Goal: Information Seeking & Learning: Learn about a topic

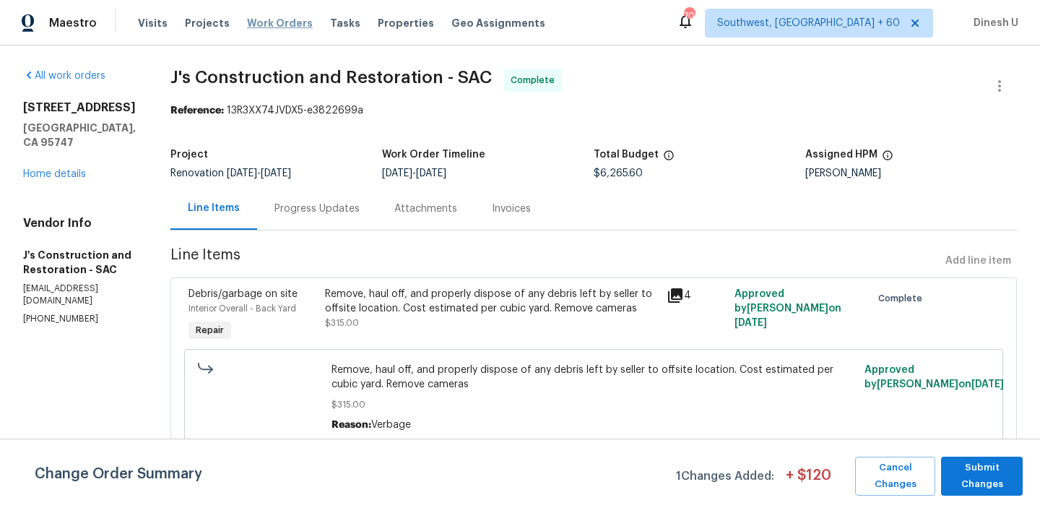
click at [283, 25] on span "Work Orders" at bounding box center [280, 23] width 66 height 14
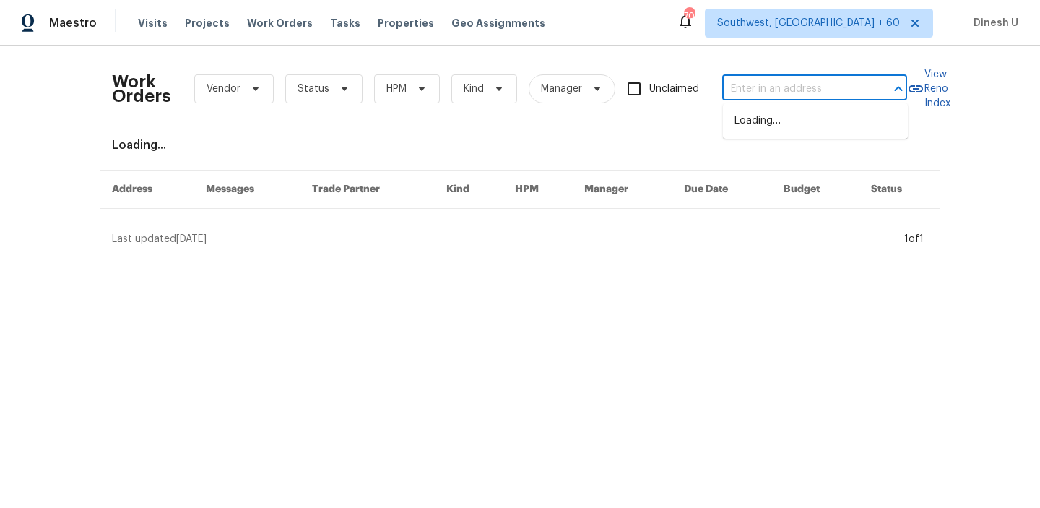
click at [736, 82] on input "text" at bounding box center [794, 89] width 144 height 22
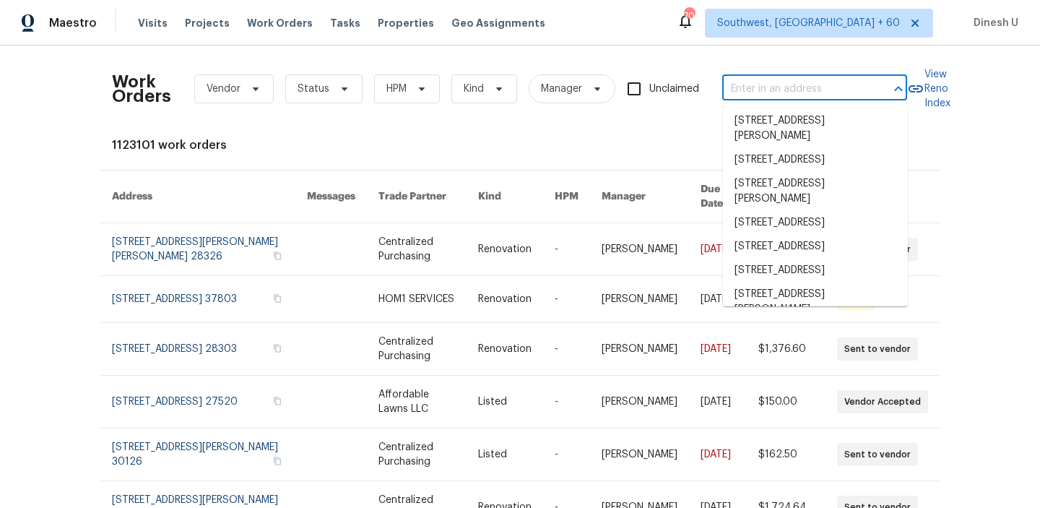
paste input "[STREET_ADDRESS]"
type input "[STREET_ADDRESS]"
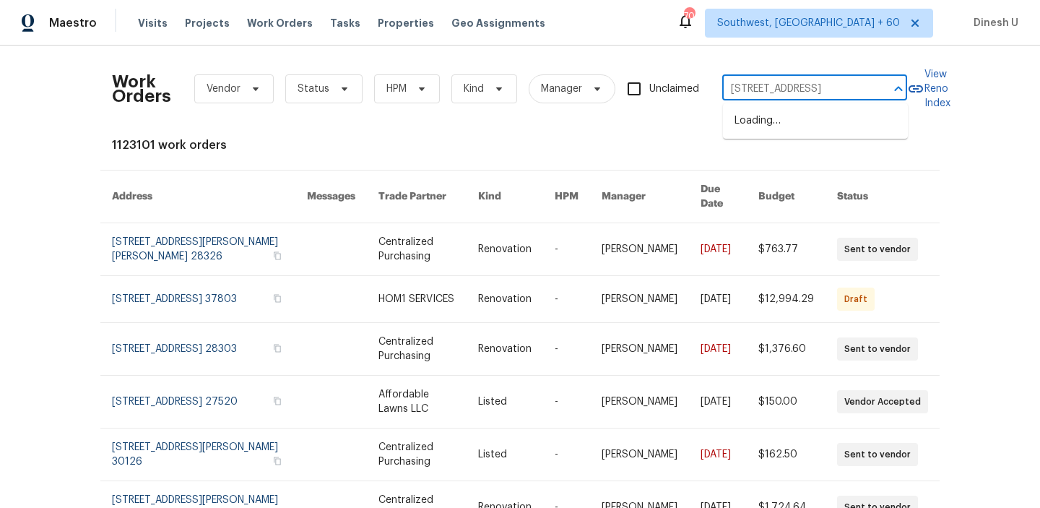
scroll to position [0, 83]
click at [739, 116] on li "[STREET_ADDRESS]" at bounding box center [815, 121] width 185 height 24
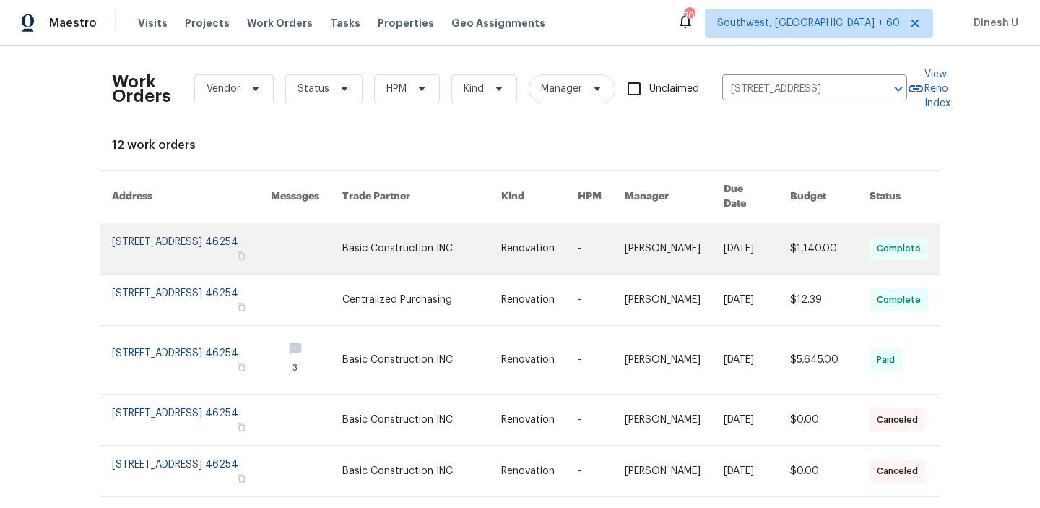
click at [166, 235] on link at bounding box center [191, 248] width 159 height 51
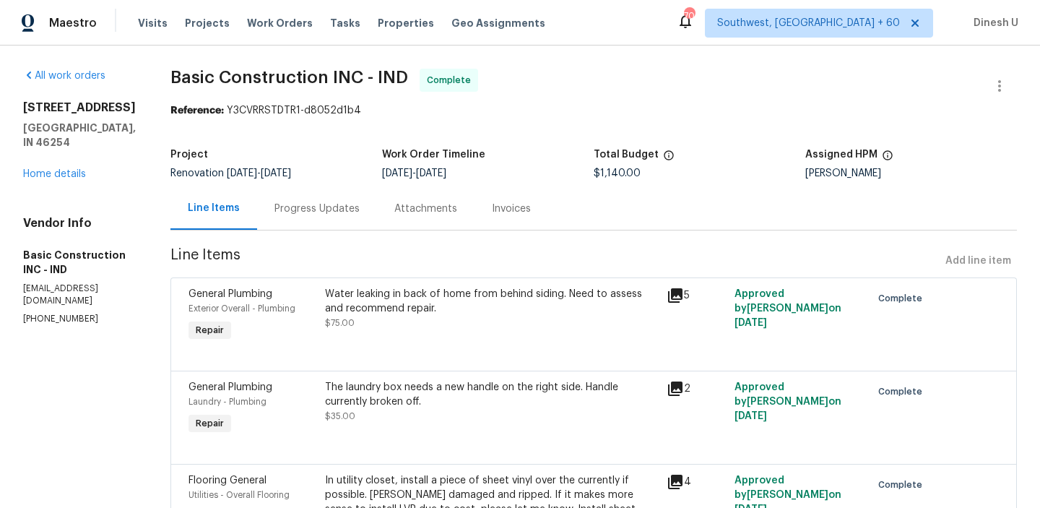
click at [72, 150] on h5 "[GEOGRAPHIC_DATA], IN 46254" at bounding box center [79, 135] width 113 height 29
click at [44, 179] on link "Home details" at bounding box center [54, 174] width 63 height 10
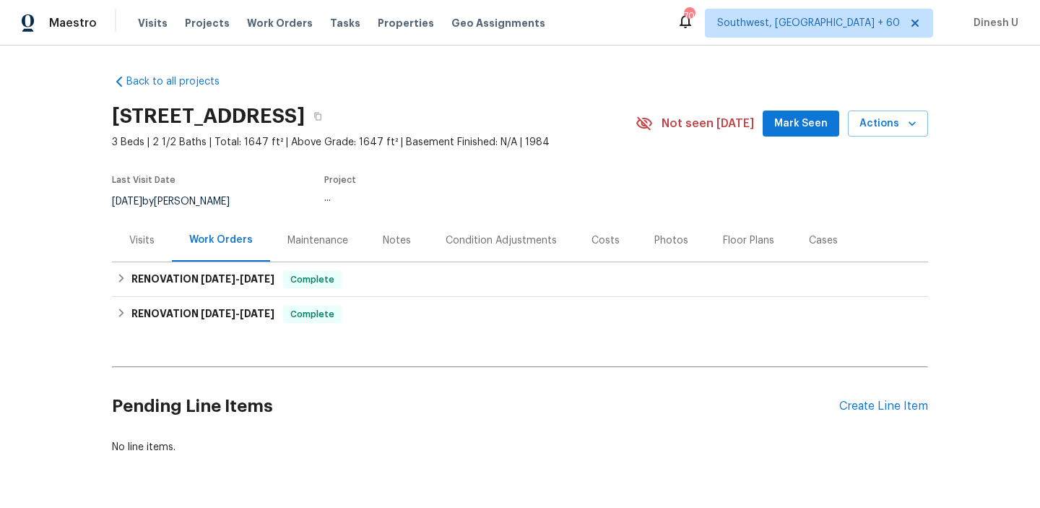
scroll to position [45, 0]
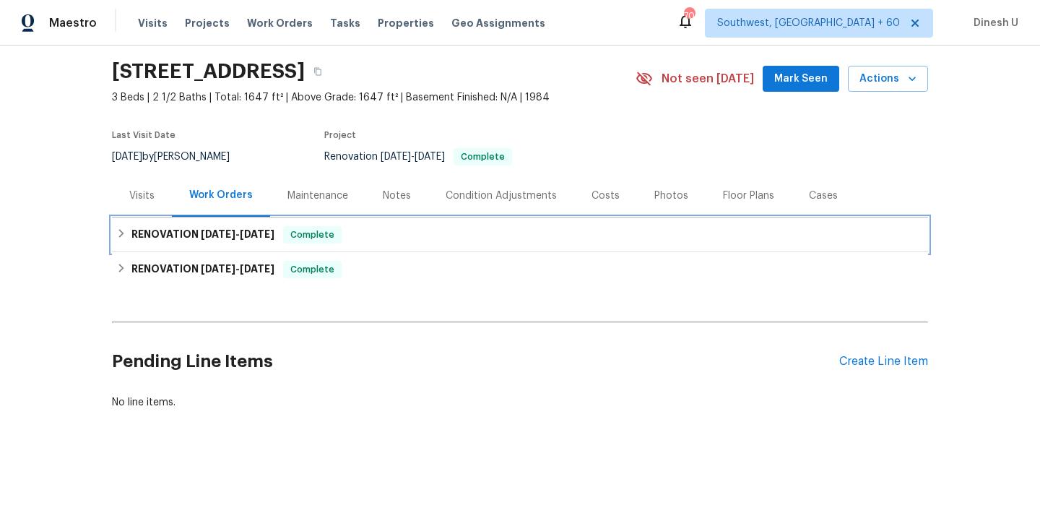
click at [256, 238] on span "[DATE]" at bounding box center [257, 234] width 35 height 10
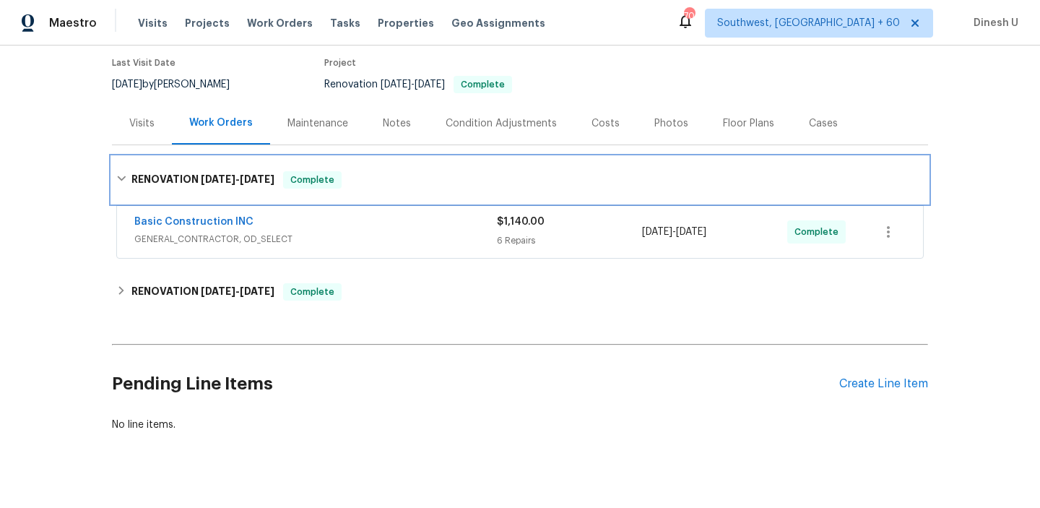
scroll to position [139, 0]
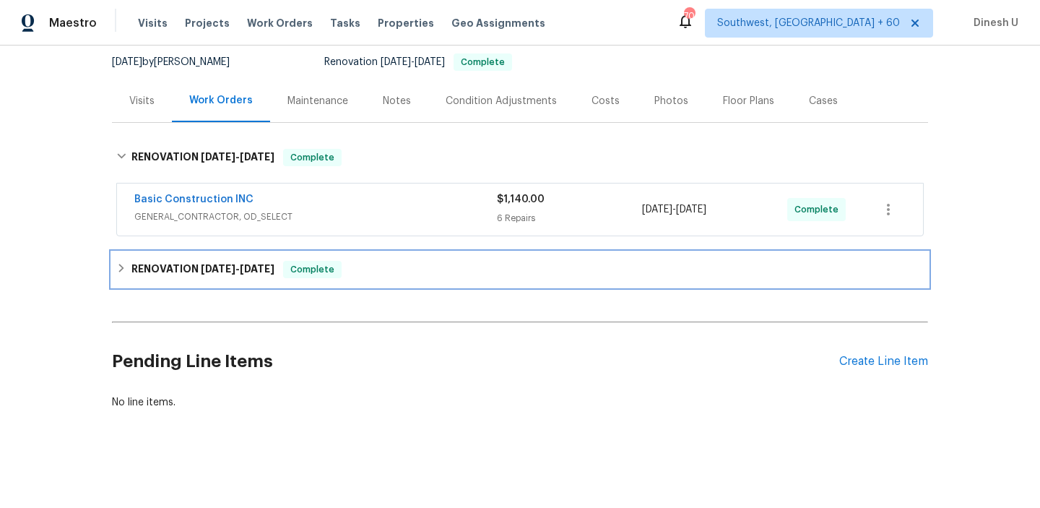
click at [275, 269] on span "[DATE]" at bounding box center [257, 269] width 35 height 10
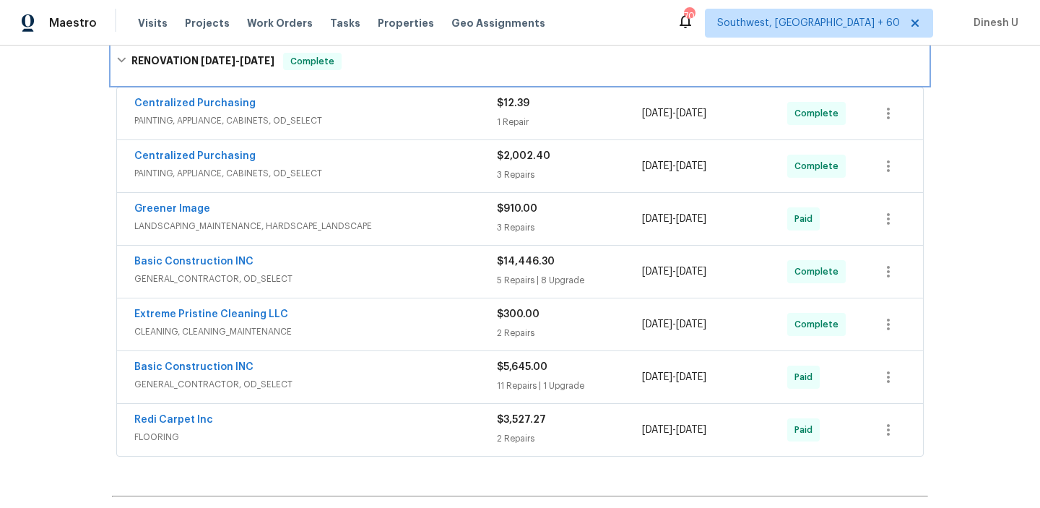
scroll to position [354, 0]
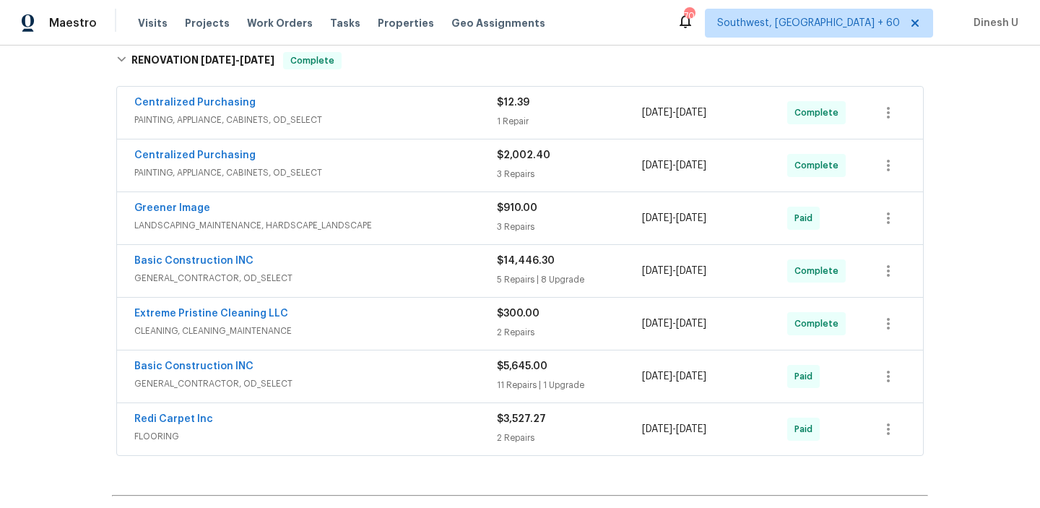
click at [497, 277] on div "5 Repairs | 8 Upgrade" at bounding box center [569, 279] width 145 height 14
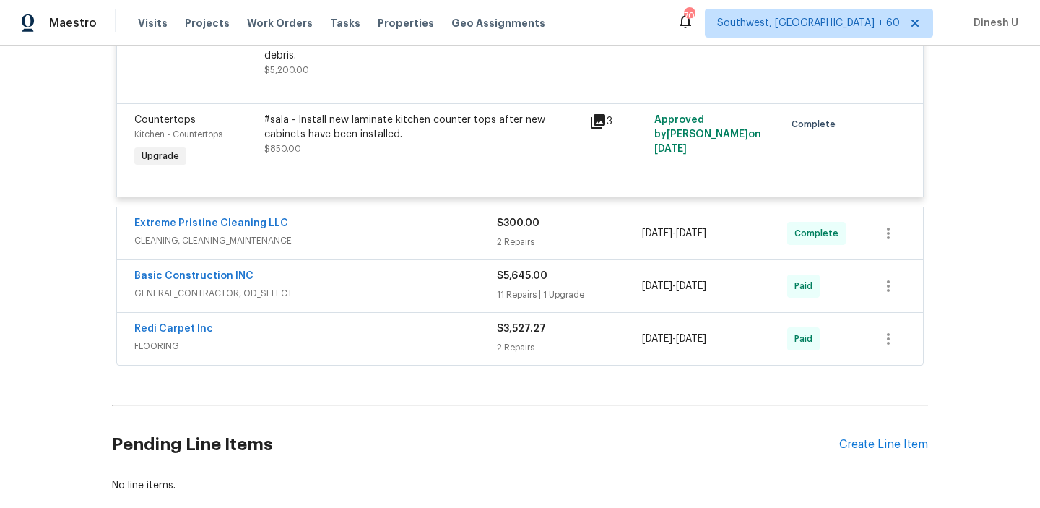
scroll to position [2088, 0]
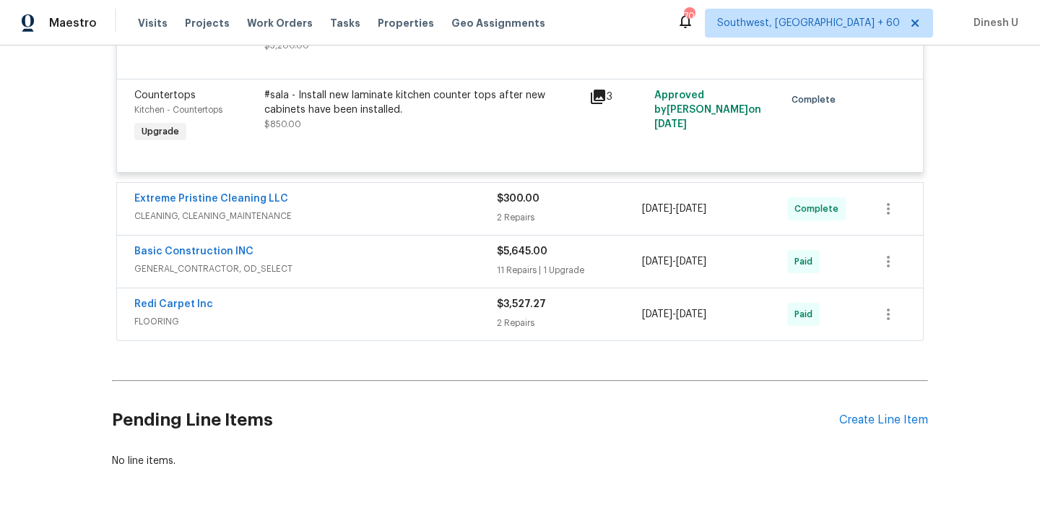
click at [511, 317] on div "2 Repairs" at bounding box center [569, 323] width 145 height 14
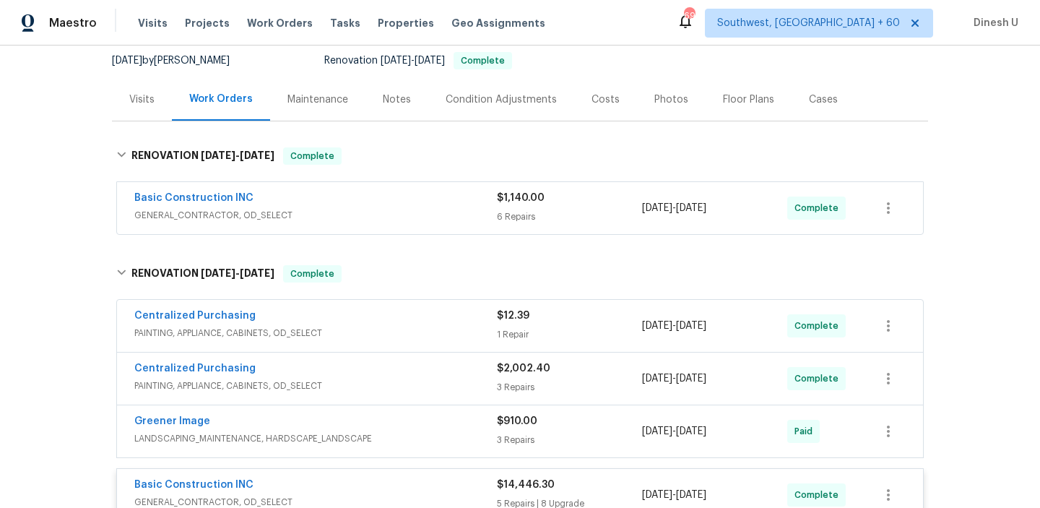
scroll to position [169, 0]
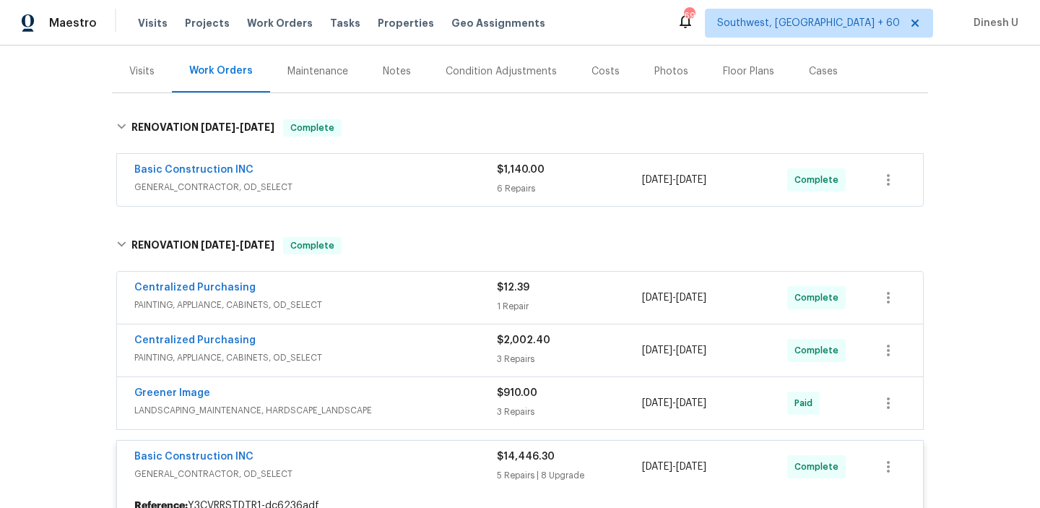
click at [506, 180] on div "$1,140.00 6 Repairs" at bounding box center [569, 180] width 145 height 35
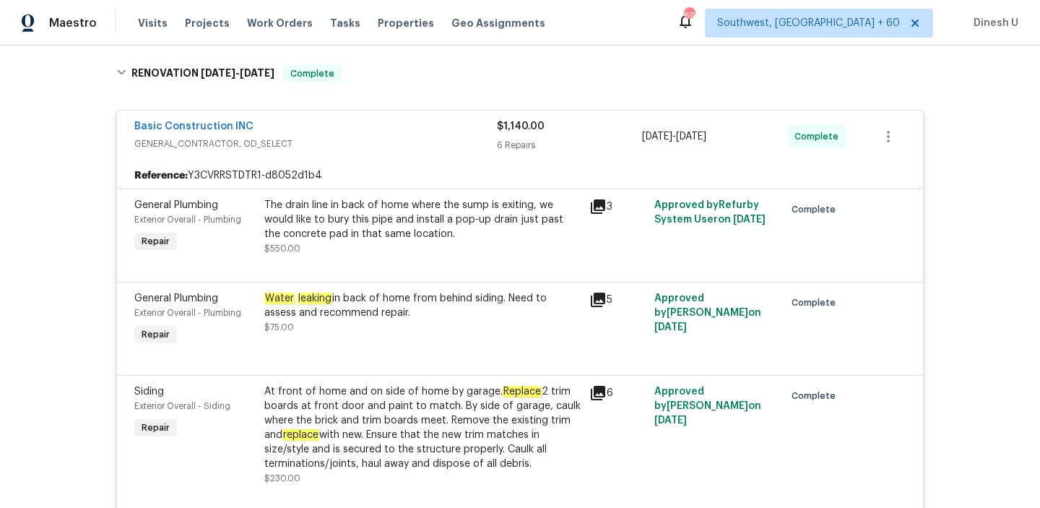
scroll to position [250, 0]
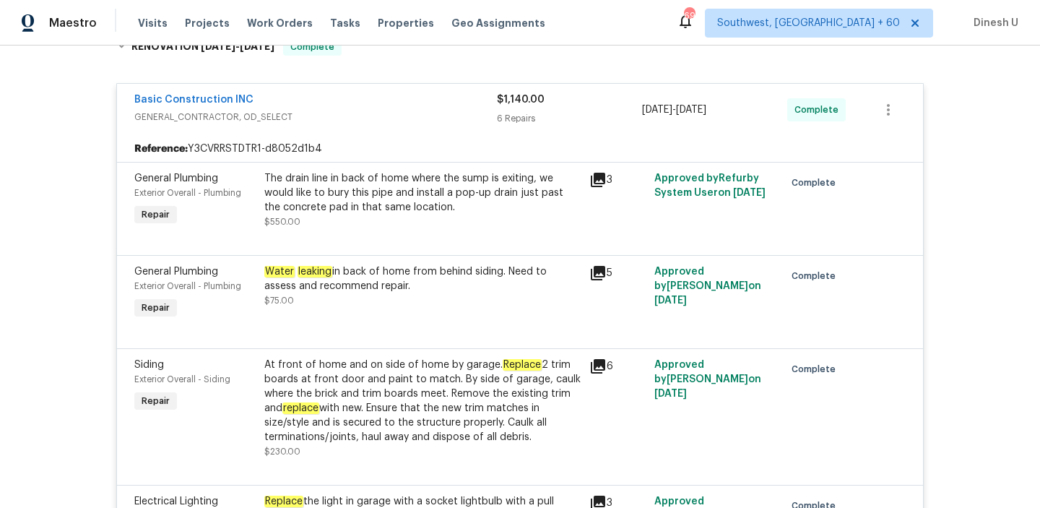
click at [596, 181] on icon at bounding box center [597, 179] width 17 height 17
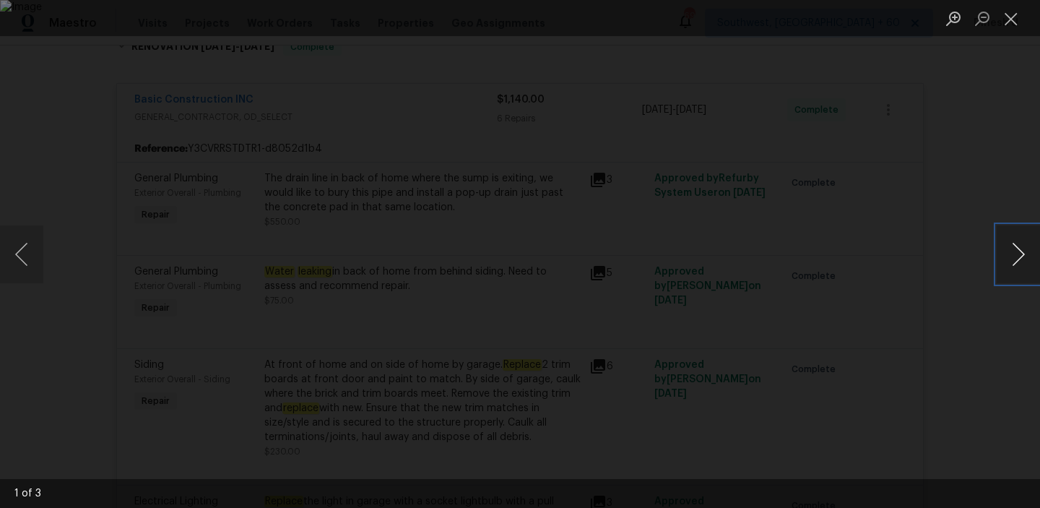
click at [1010, 248] on button "Next image" at bounding box center [1018, 254] width 43 height 58
click at [1006, 16] on button "Close lightbox" at bounding box center [1011, 18] width 29 height 25
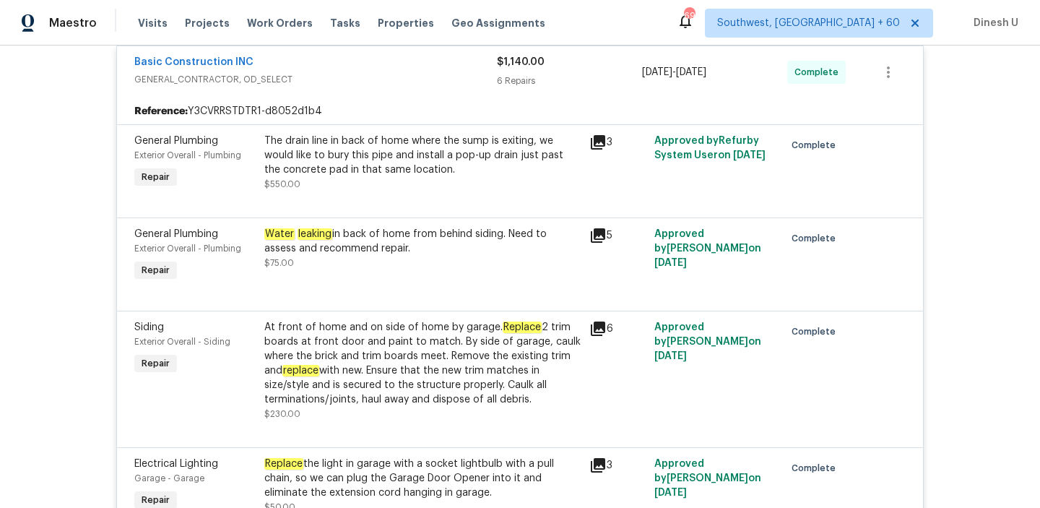
scroll to position [270, 0]
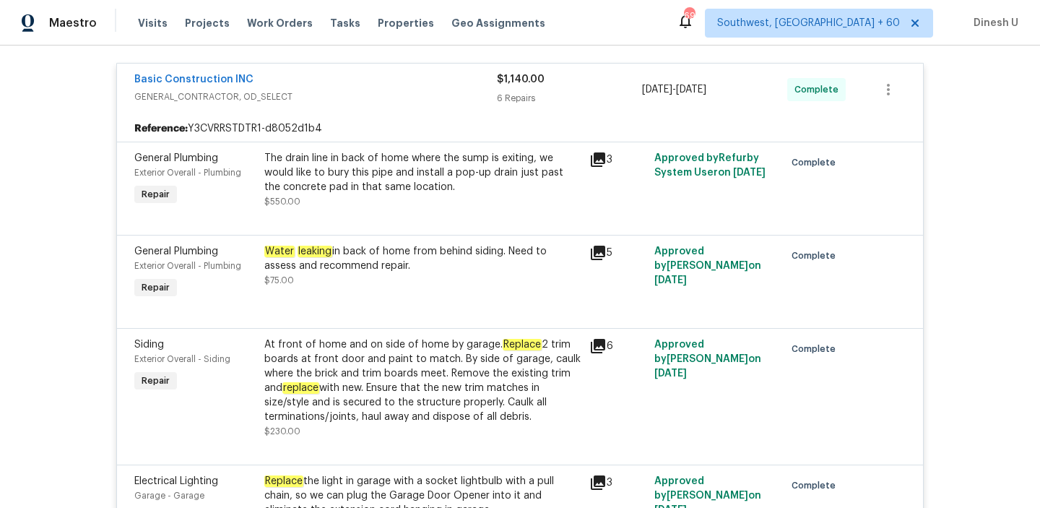
click at [600, 255] on icon at bounding box center [597, 252] width 17 height 17
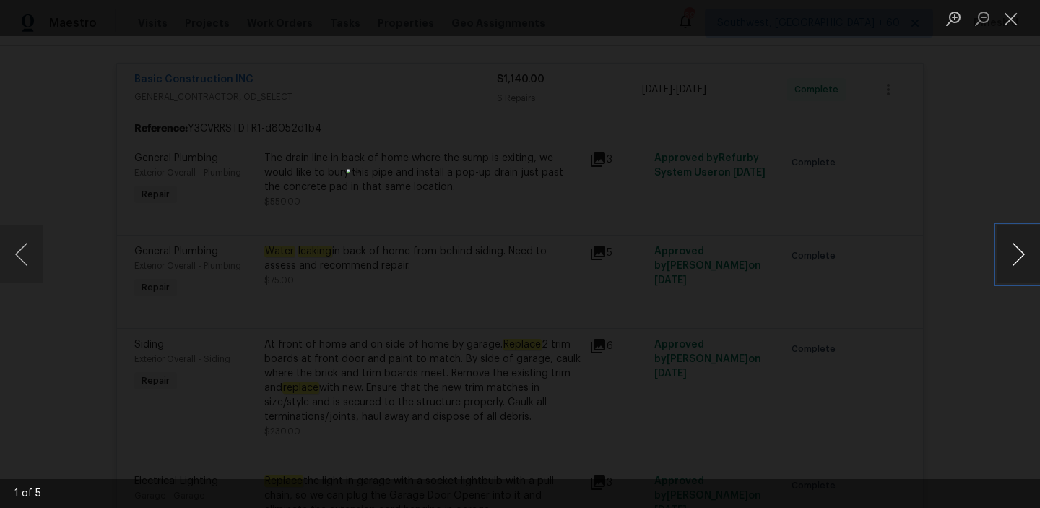
click at [1019, 249] on button "Next image" at bounding box center [1018, 254] width 43 height 58
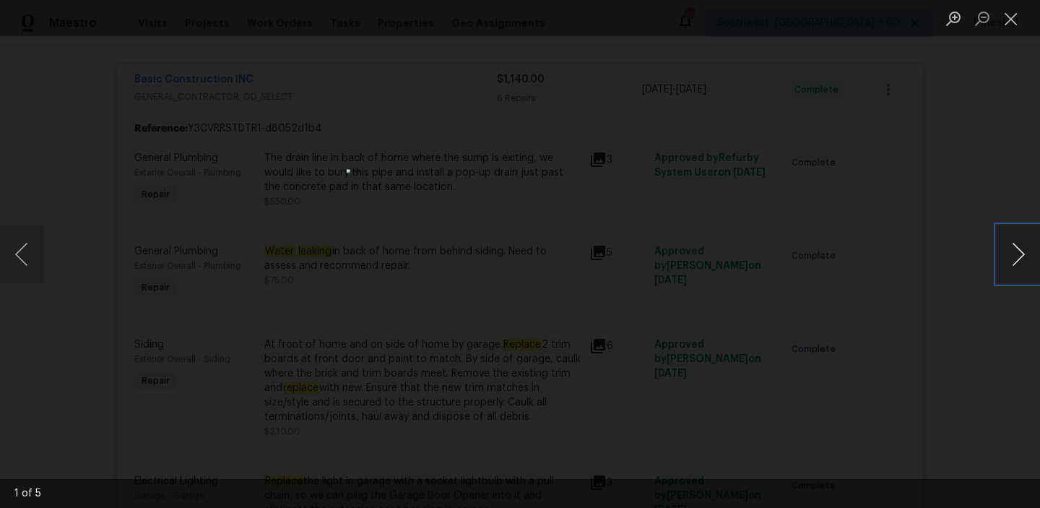
click at [1019, 249] on button "Next image" at bounding box center [1018, 254] width 43 height 58
click at [1011, 18] on button "Close lightbox" at bounding box center [1011, 18] width 29 height 25
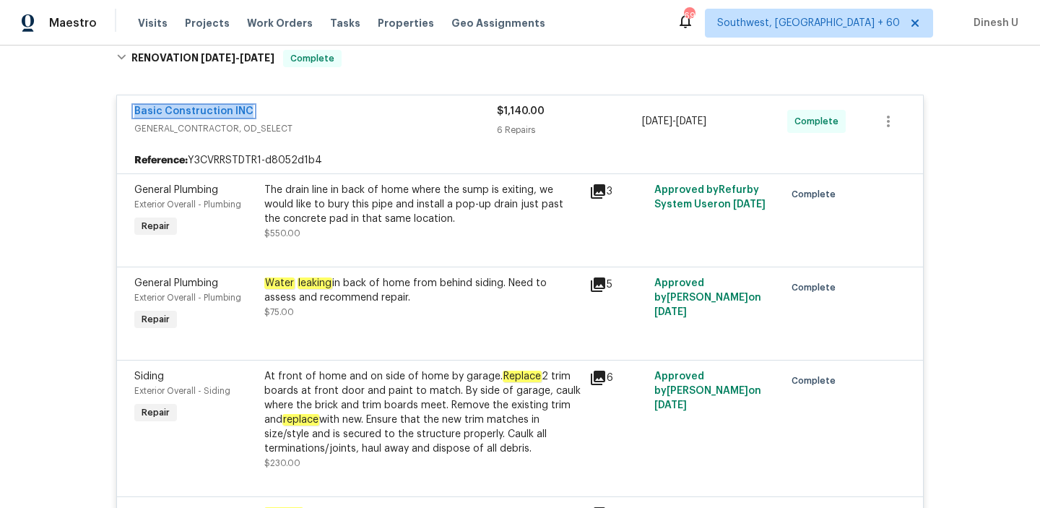
scroll to position [255, 0]
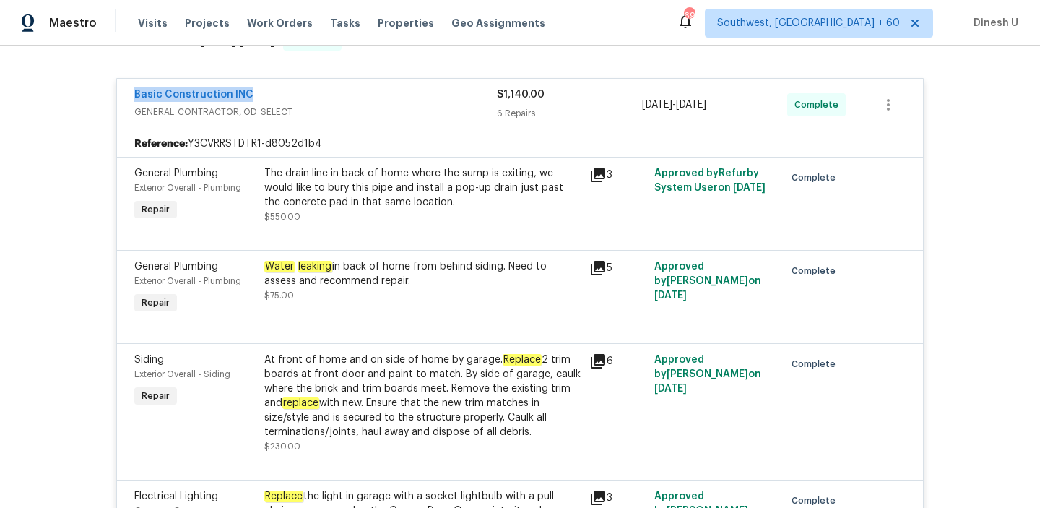
click at [445, 193] on div "The drain line in back of home where the sump is exiting, we would like to bury…" at bounding box center [422, 187] width 316 height 43
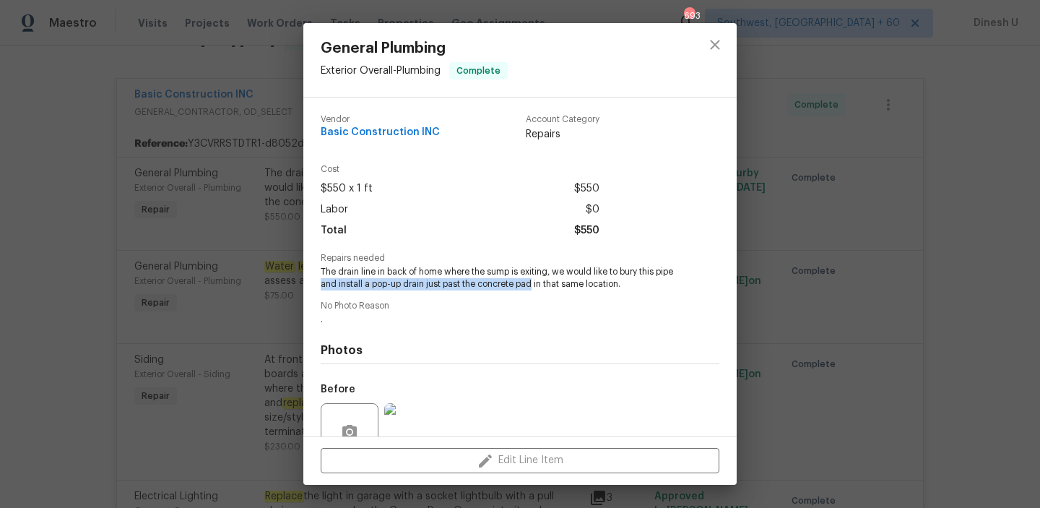
drag, startPoint x: 320, startPoint y: 284, endPoint x: 530, endPoint y: 286, distance: 210.2
click at [531, 285] on span "The drain line in back of home where the sump is exiting, we would like to bury…" at bounding box center [500, 278] width 359 height 25
copy span "and install a pop-up drain just past the concrete pad"
drag, startPoint x: 339, startPoint y: 270, endPoint x: 548, endPoint y: 275, distance: 209.5
click at [548, 275] on span "The drain line in back of home where the sump is exiting, we would like to bury…" at bounding box center [500, 278] width 359 height 25
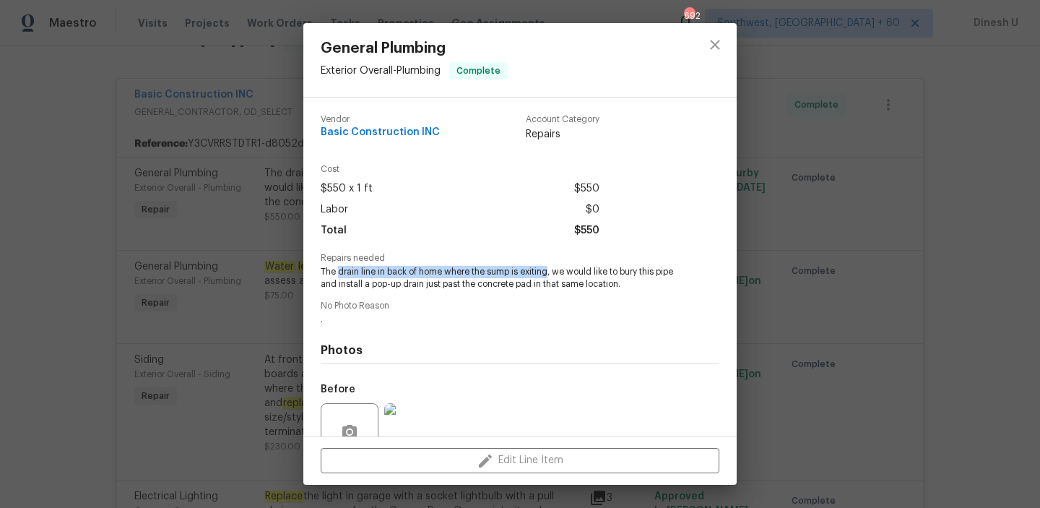
copy span "drain line in back of home where the sump is exiting"
click at [282, 187] on div "General Plumbing Exterior Overall - Plumbing Complete Vendor Basic Construction…" at bounding box center [520, 254] width 1040 height 508
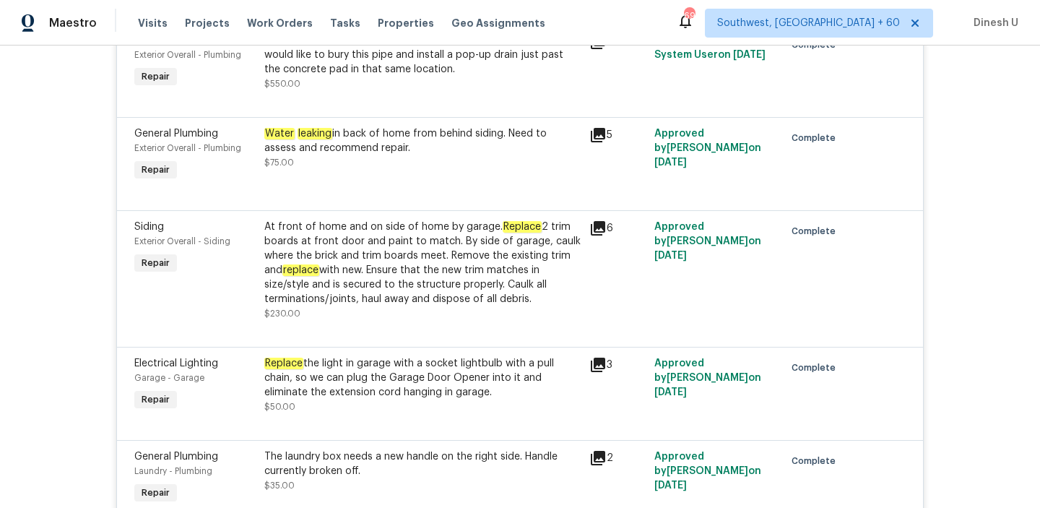
scroll to position [392, 0]
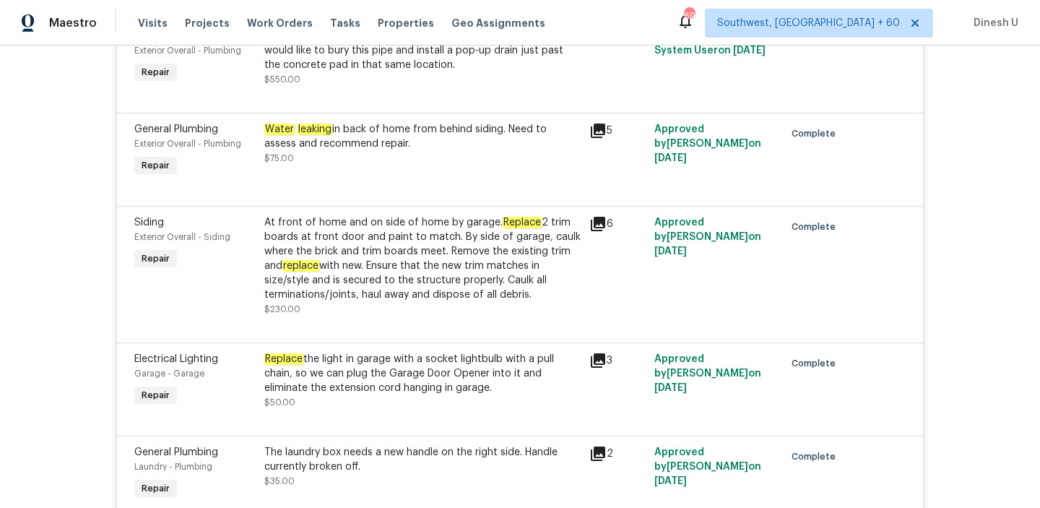
click at [597, 125] on icon at bounding box center [598, 131] width 14 height 14
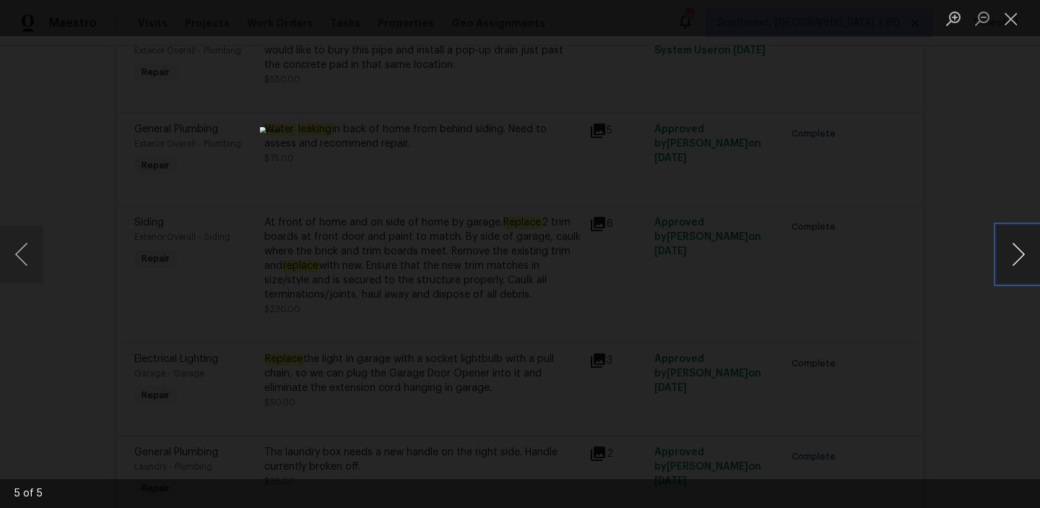
click at [1011, 255] on button "Next image" at bounding box center [1018, 254] width 43 height 58
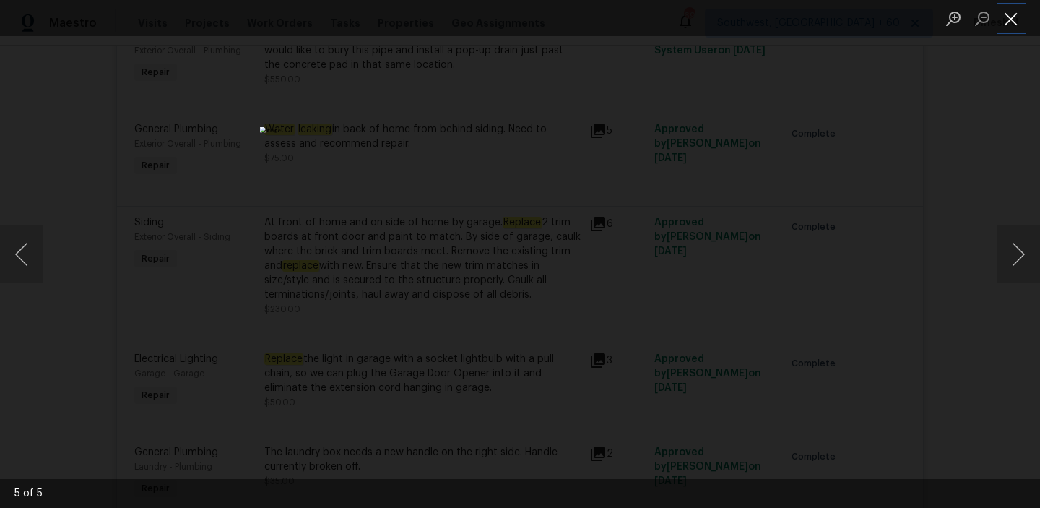
click at [1006, 12] on button "Close lightbox" at bounding box center [1011, 18] width 29 height 25
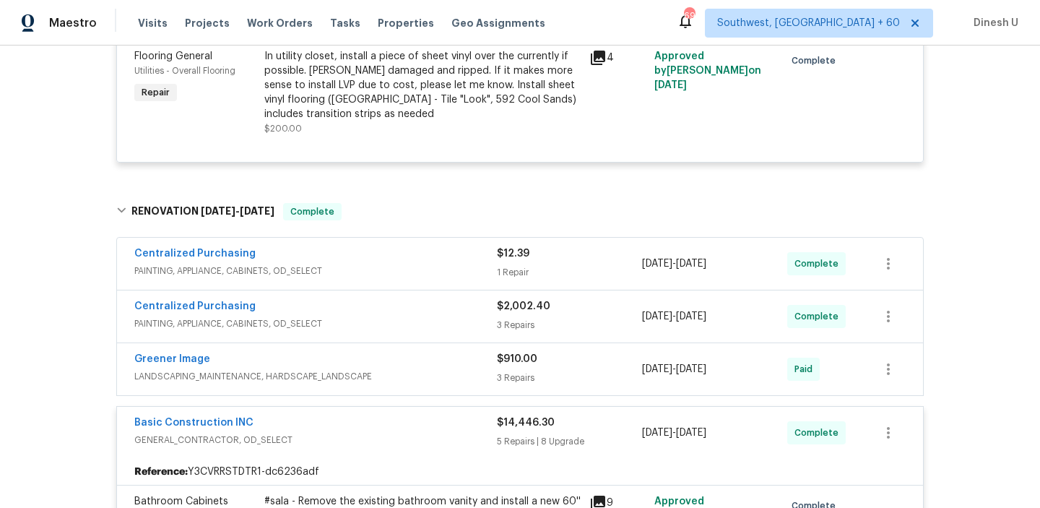
scroll to position [898, 0]
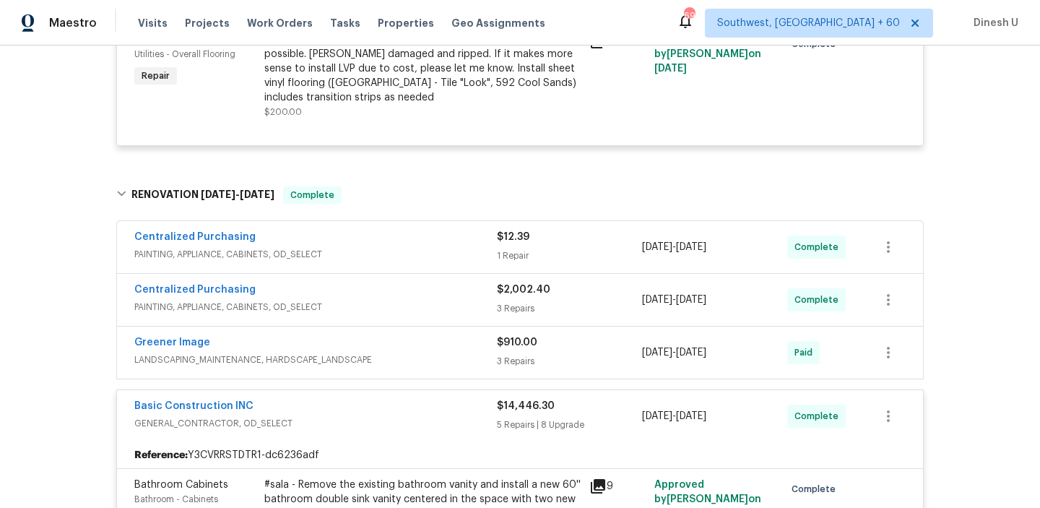
click at [527, 252] on div "1 Repair" at bounding box center [569, 255] width 145 height 14
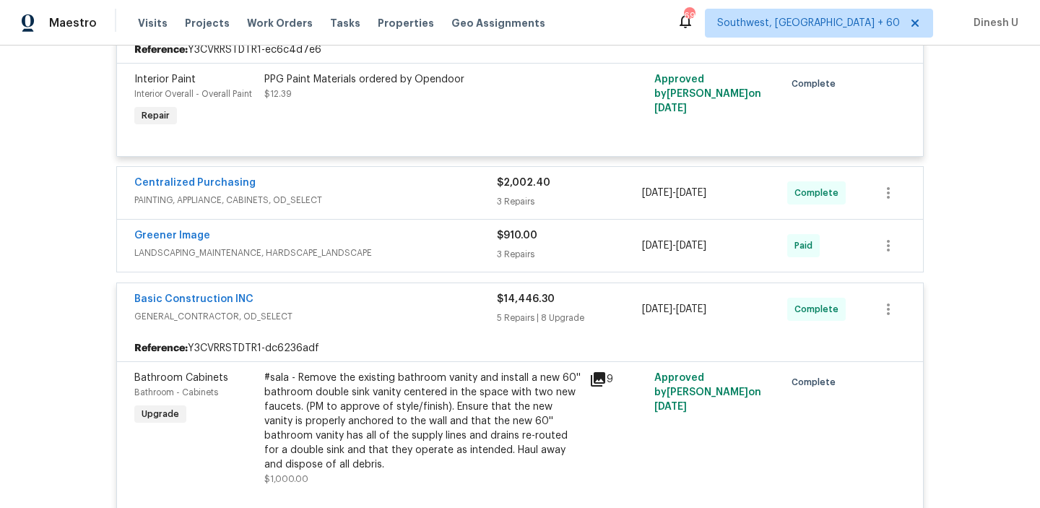
scroll to position [1151, 0]
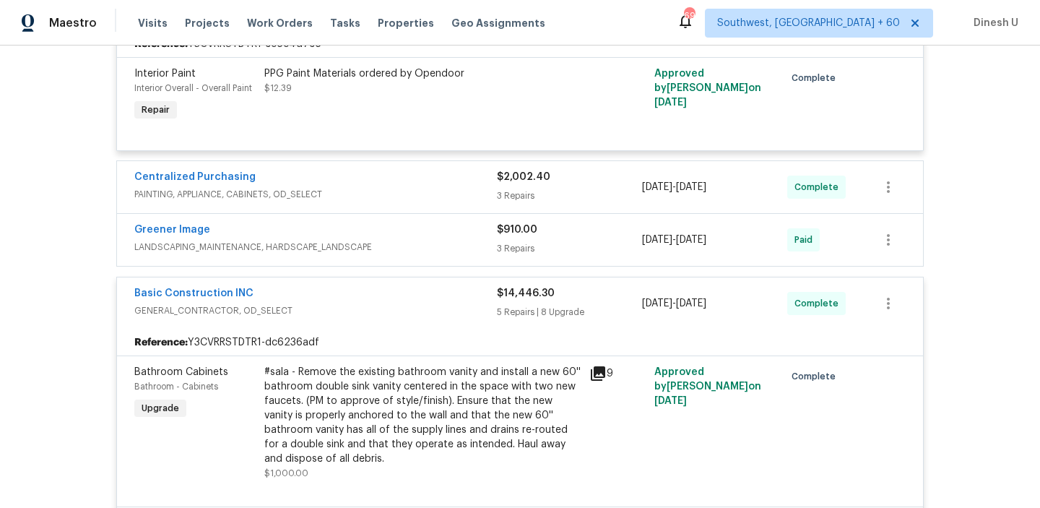
click at [506, 196] on div "3 Repairs" at bounding box center [569, 196] width 145 height 14
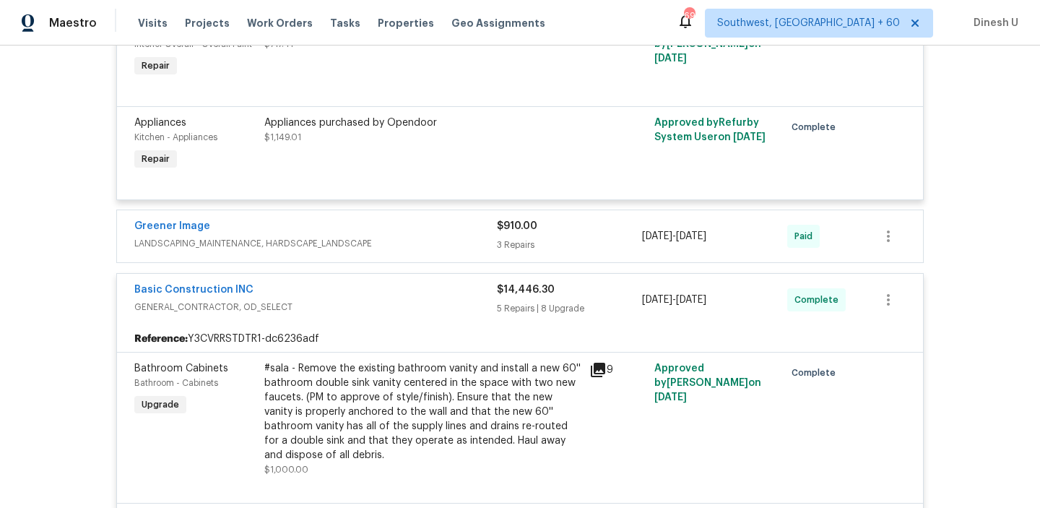
scroll to position [1508, 0]
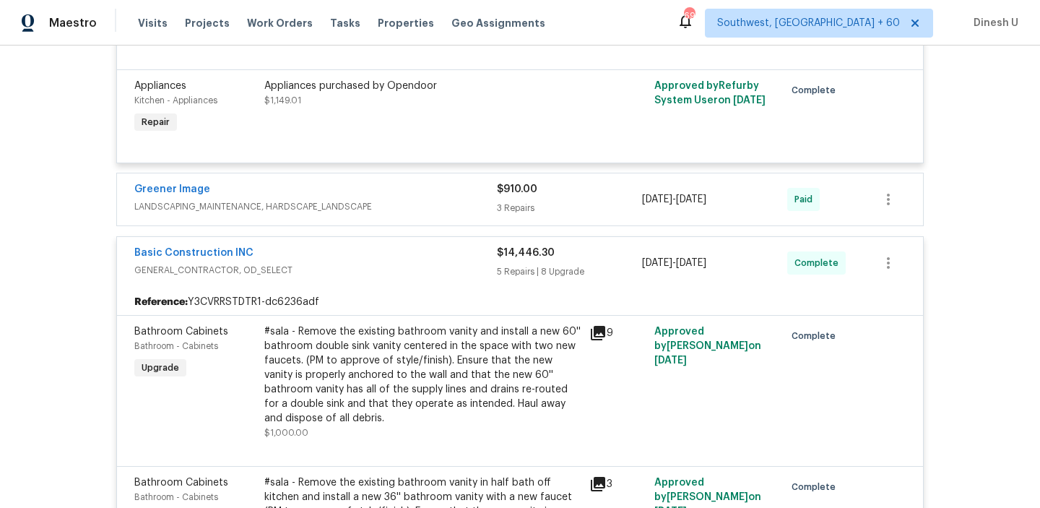
click at [514, 212] on div "3 Repairs" at bounding box center [569, 208] width 145 height 14
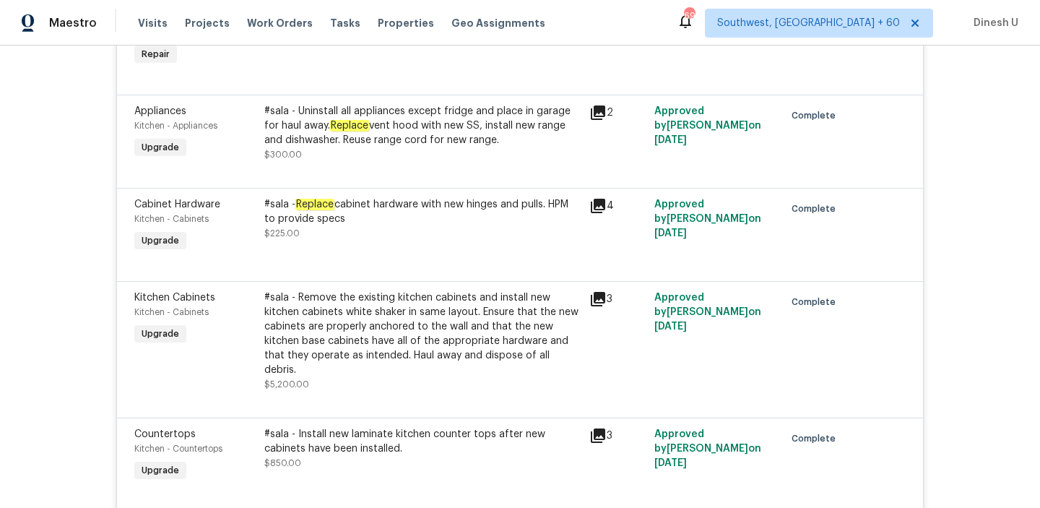
scroll to position [3363, 0]
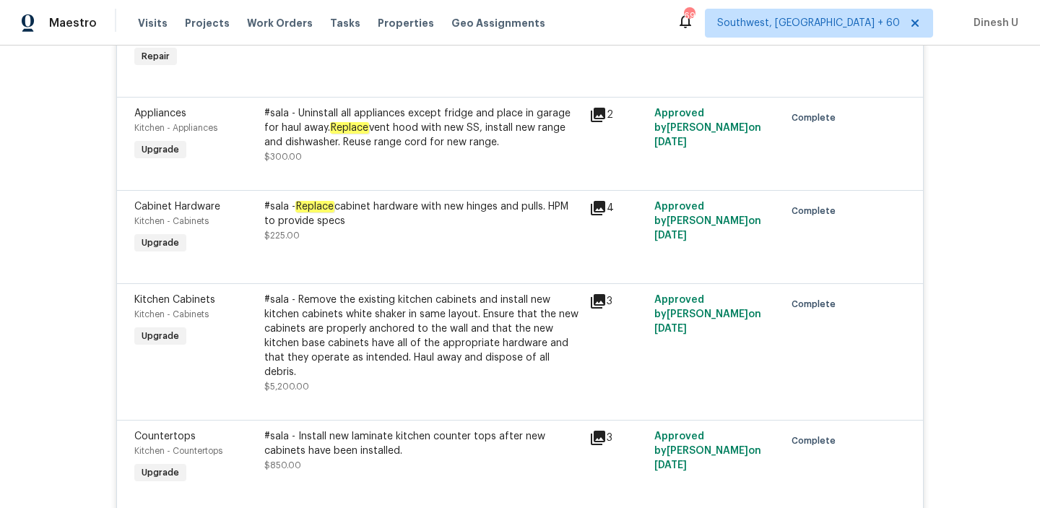
click at [603, 122] on icon at bounding box center [598, 115] width 14 height 14
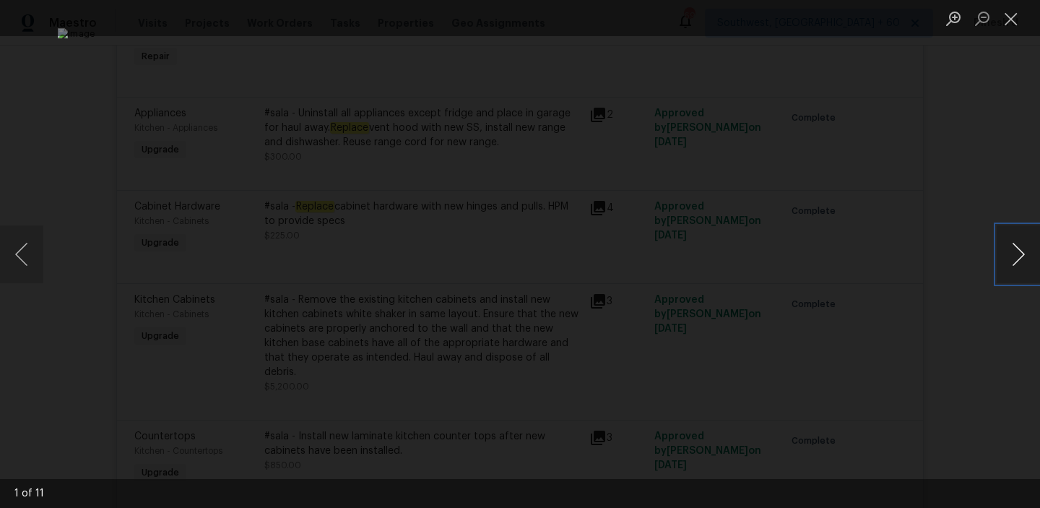
click at [1019, 240] on button "Next image" at bounding box center [1018, 254] width 43 height 58
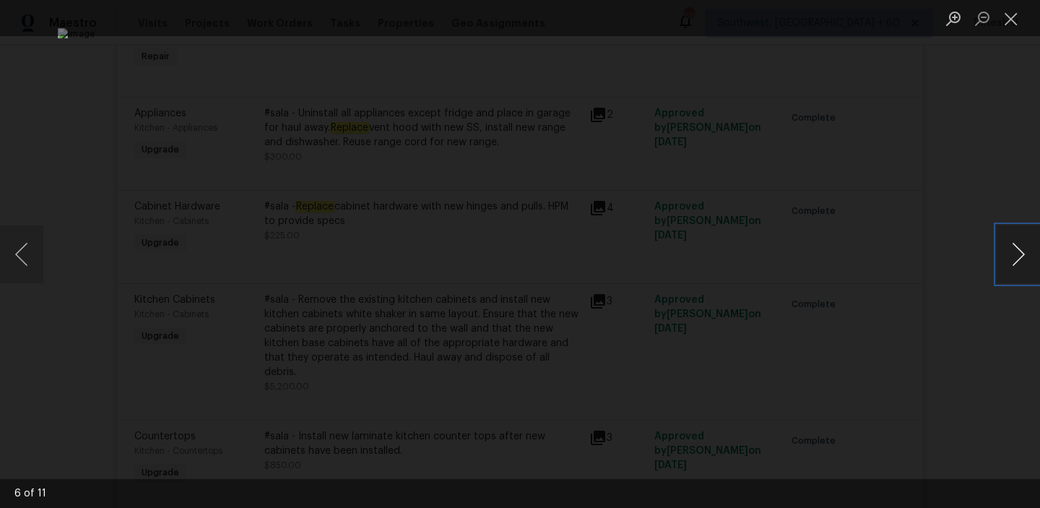
click at [1019, 240] on button "Next image" at bounding box center [1018, 254] width 43 height 58
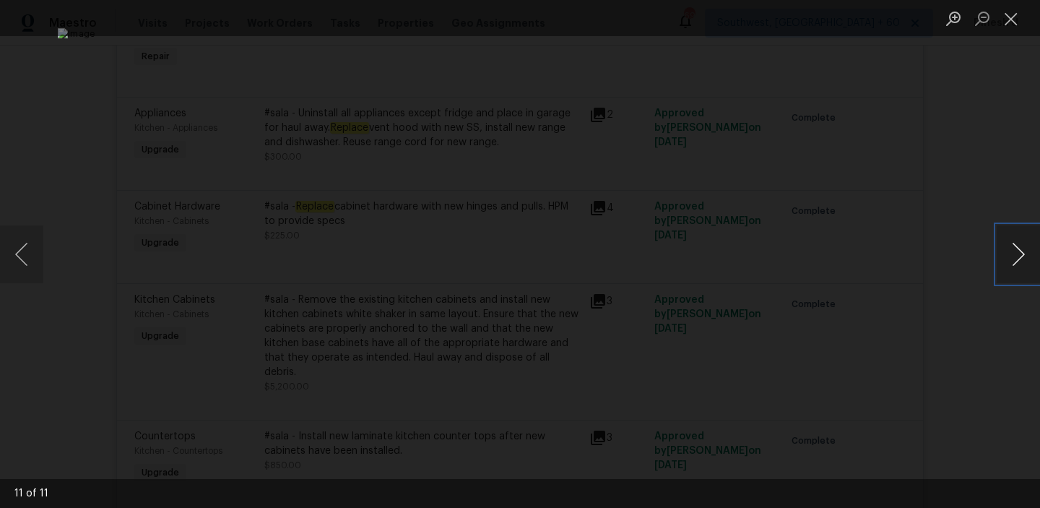
click at [1019, 240] on button "Next image" at bounding box center [1018, 254] width 43 height 58
click at [1009, 18] on button "Close lightbox" at bounding box center [1011, 18] width 29 height 25
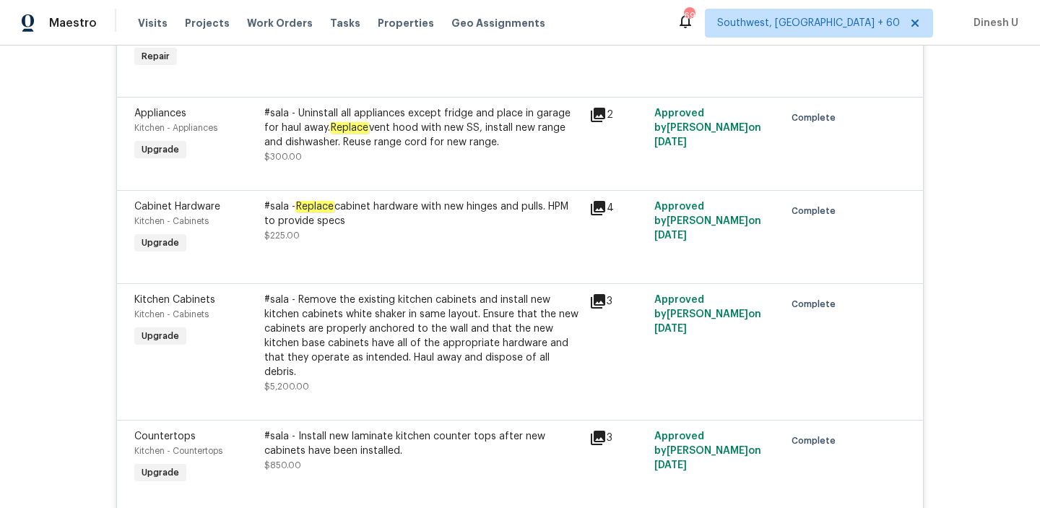
click at [379, 181] on div at bounding box center [519, 172] width 771 height 17
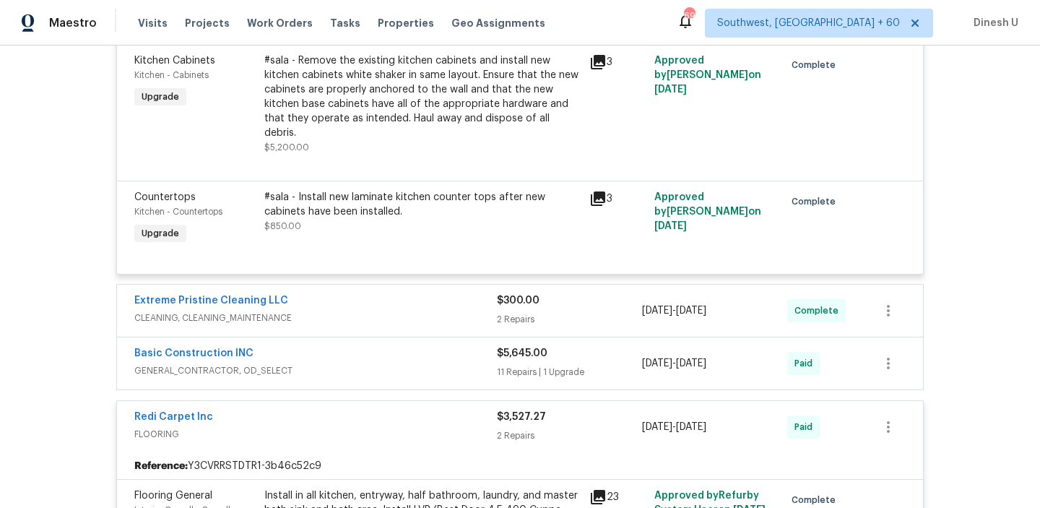
scroll to position [3583, 0]
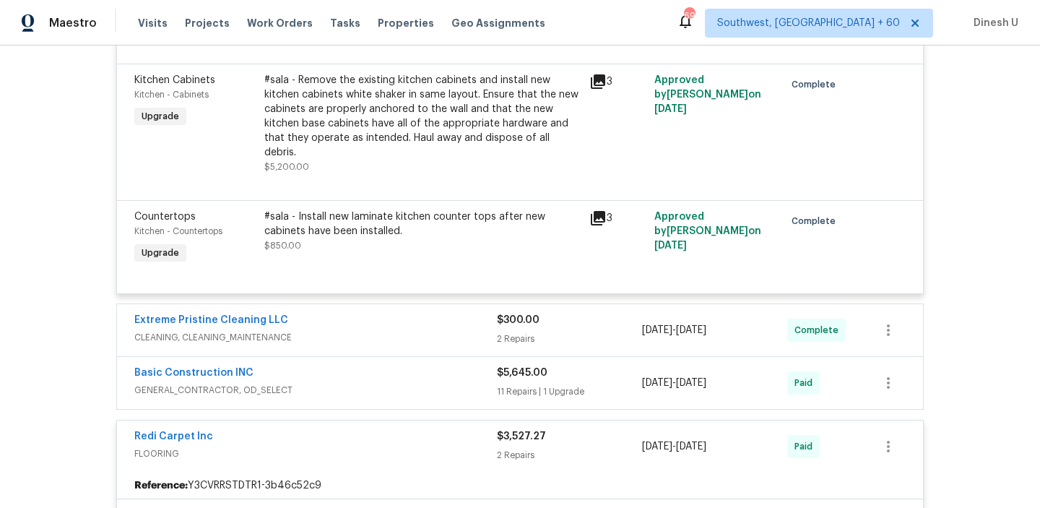
click at [597, 87] on icon at bounding box center [598, 81] width 14 height 14
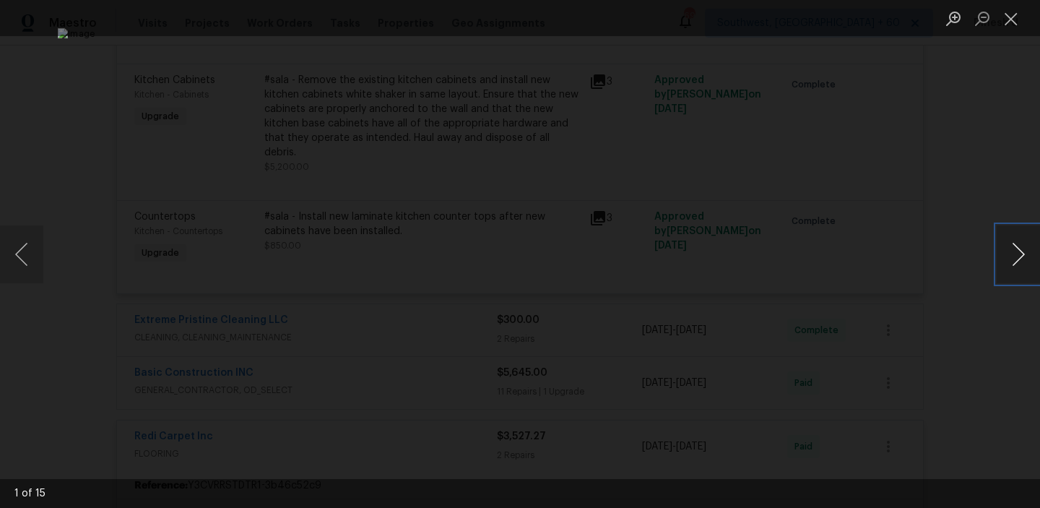
click at [1013, 251] on button "Next image" at bounding box center [1018, 254] width 43 height 58
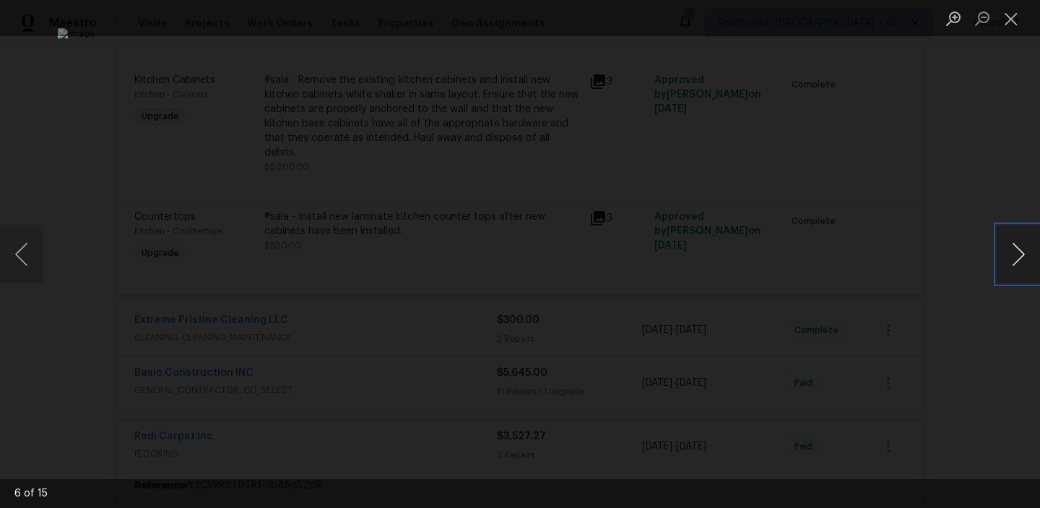
click at [1013, 251] on button "Next image" at bounding box center [1018, 254] width 43 height 58
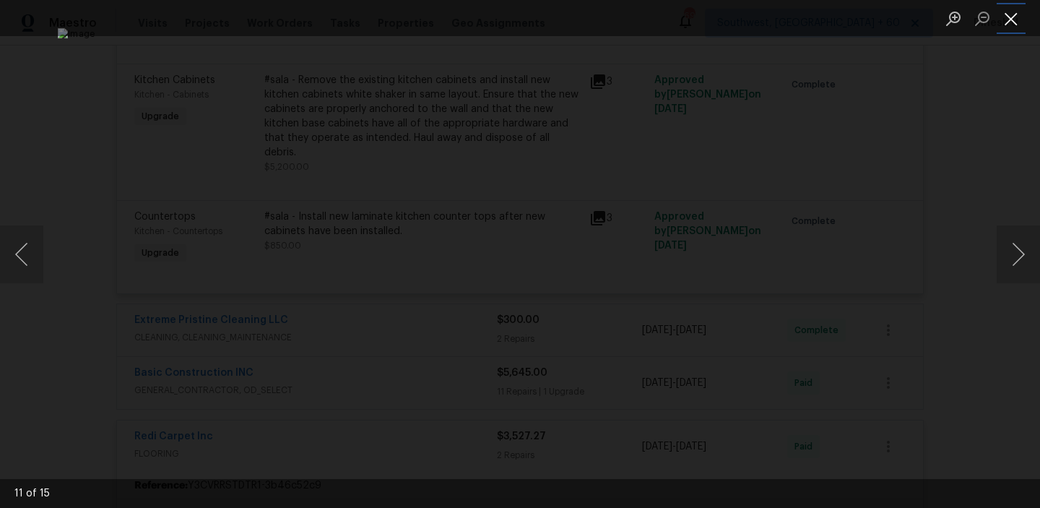
click at [1004, 18] on button "Close lightbox" at bounding box center [1011, 18] width 29 height 25
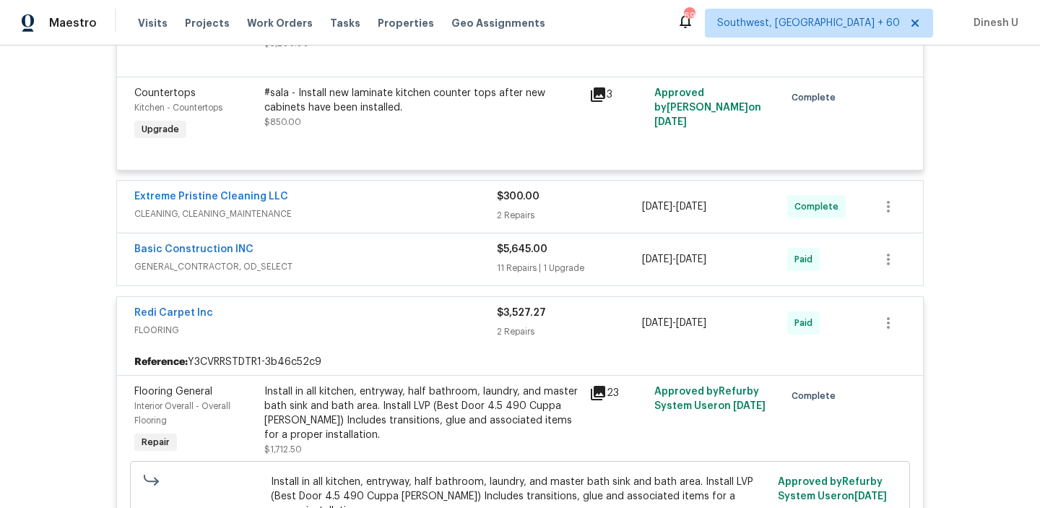
scroll to position [3717, 0]
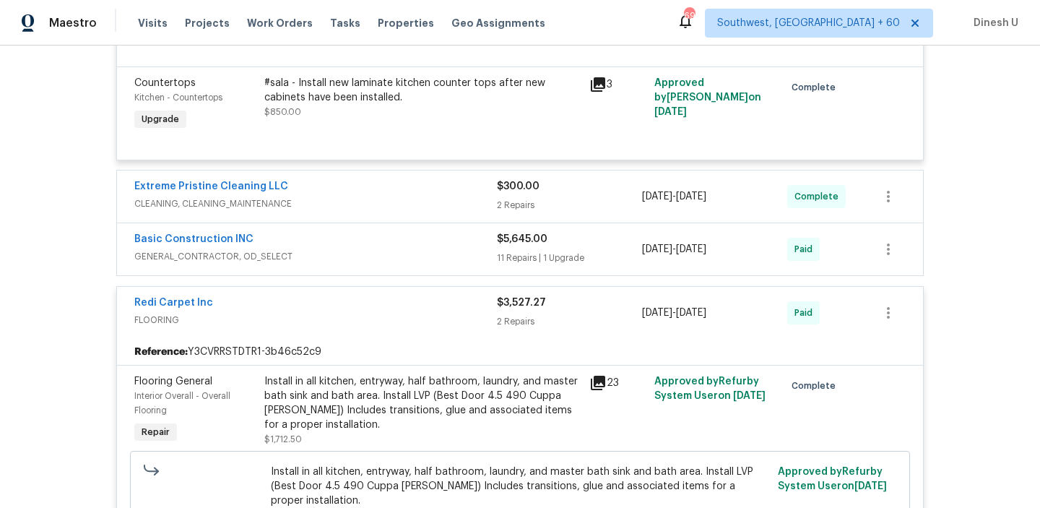
click at [518, 198] on div "2 Repairs" at bounding box center [569, 205] width 145 height 14
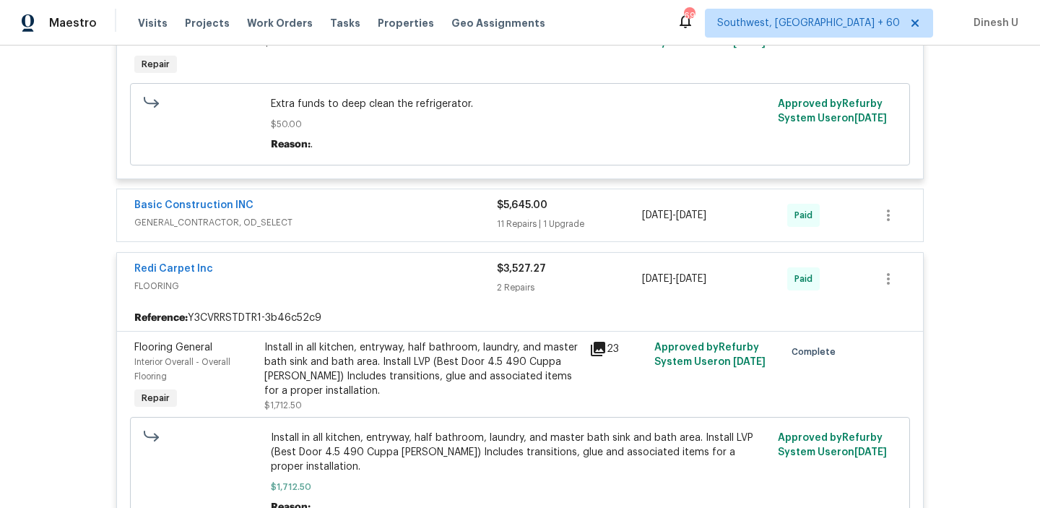
scroll to position [4308, 0]
click at [521, 227] on div "11 Repairs | 1 Upgrade" at bounding box center [569, 223] width 145 height 14
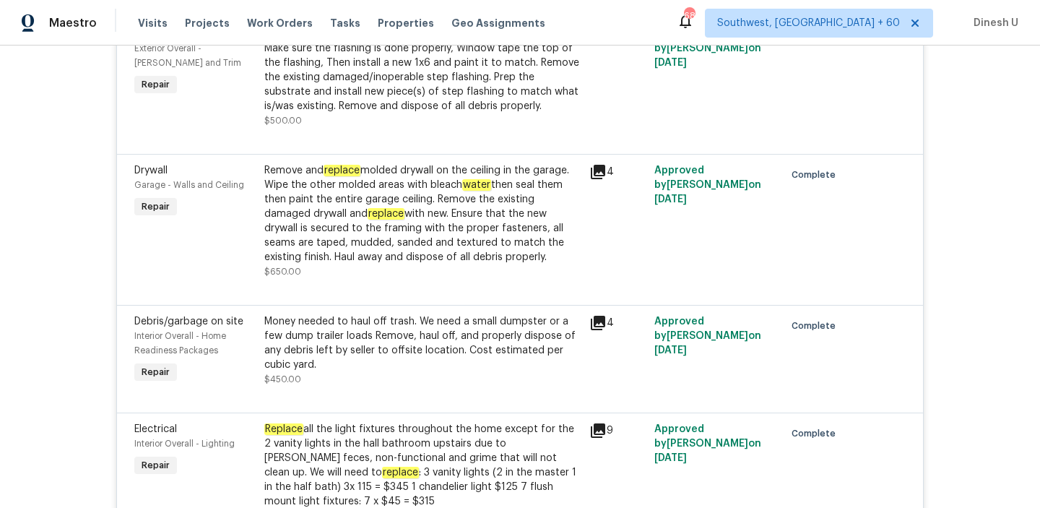
scroll to position [4716, 0]
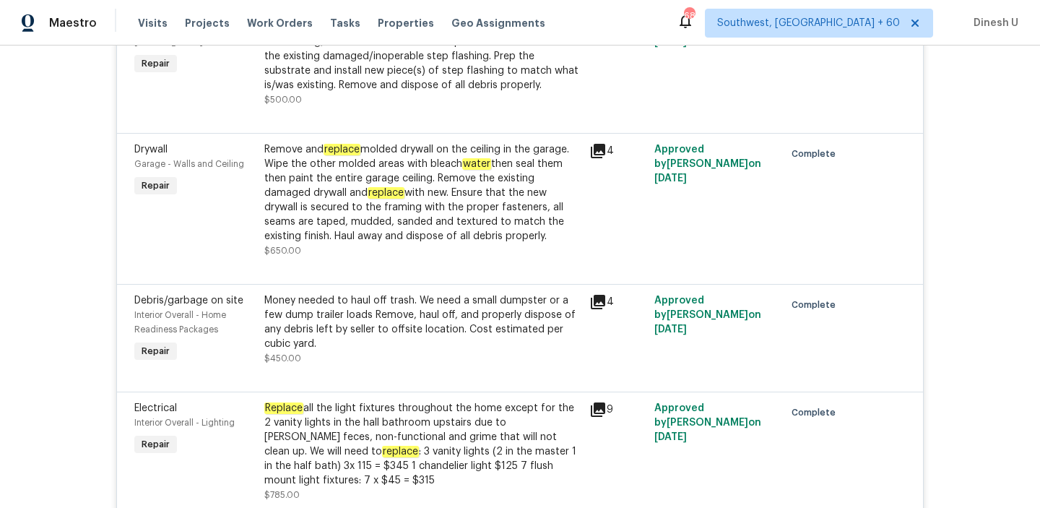
click at [602, 149] on icon at bounding box center [598, 151] width 14 height 14
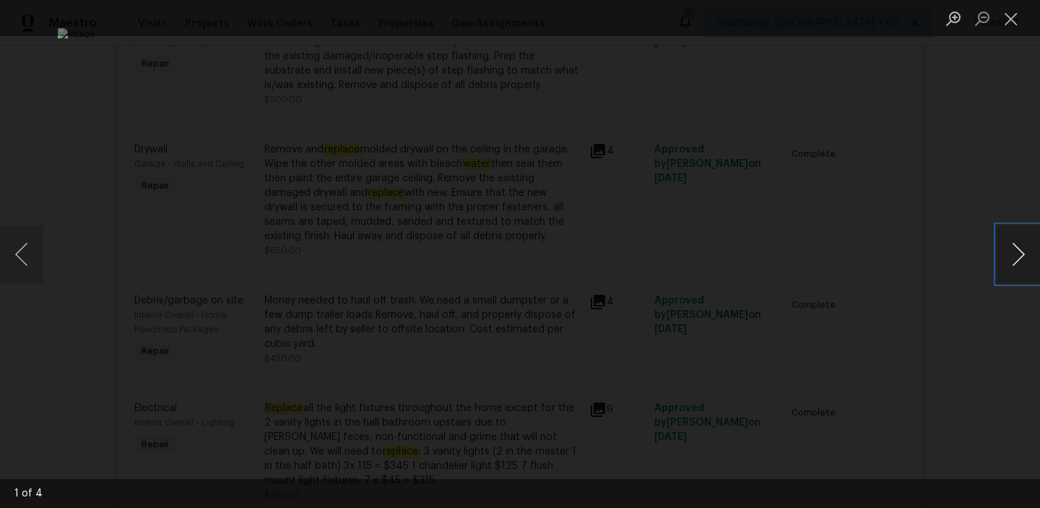
click at [1013, 256] on button "Next image" at bounding box center [1018, 254] width 43 height 58
click at [1010, 22] on button "Close lightbox" at bounding box center [1011, 18] width 29 height 25
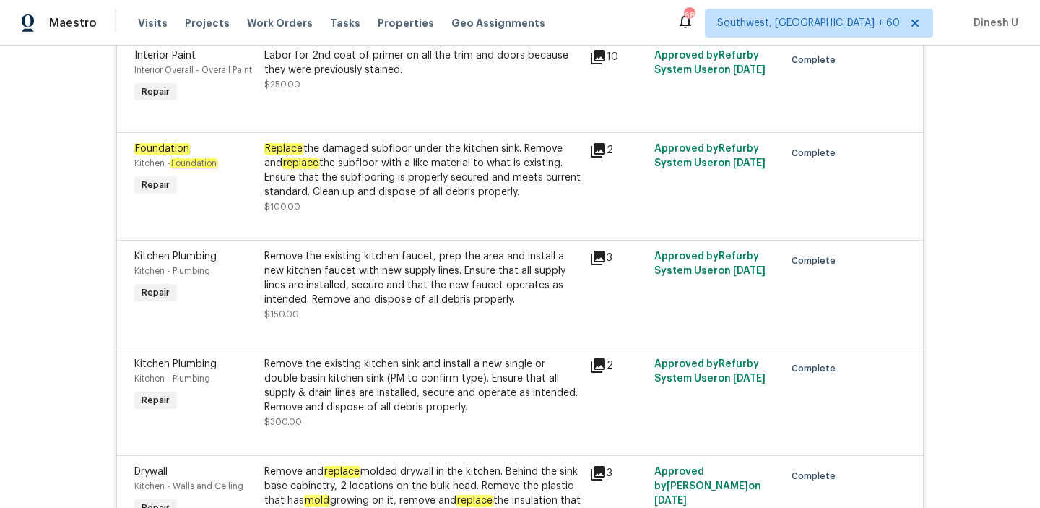
scroll to position [5210, 0]
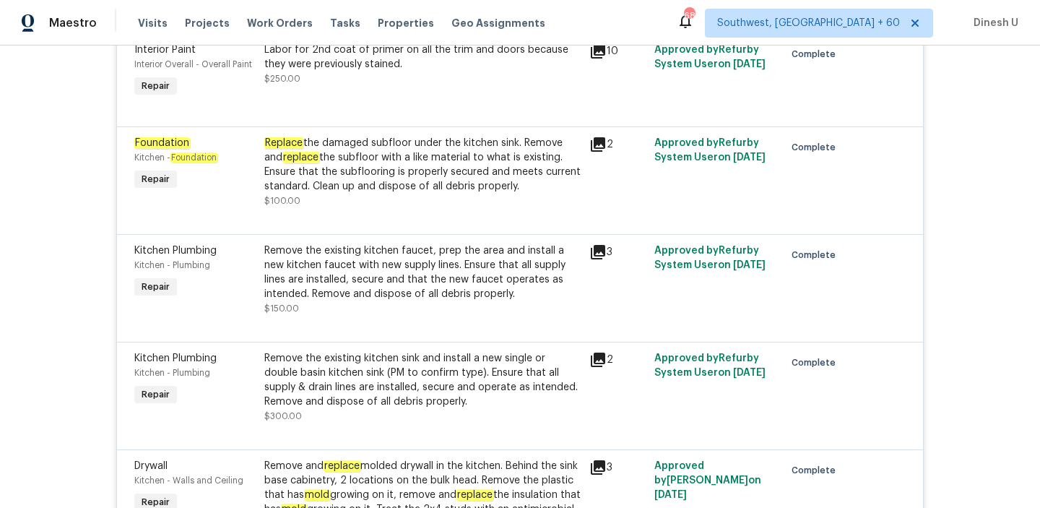
click at [601, 140] on icon at bounding box center [598, 144] width 14 height 14
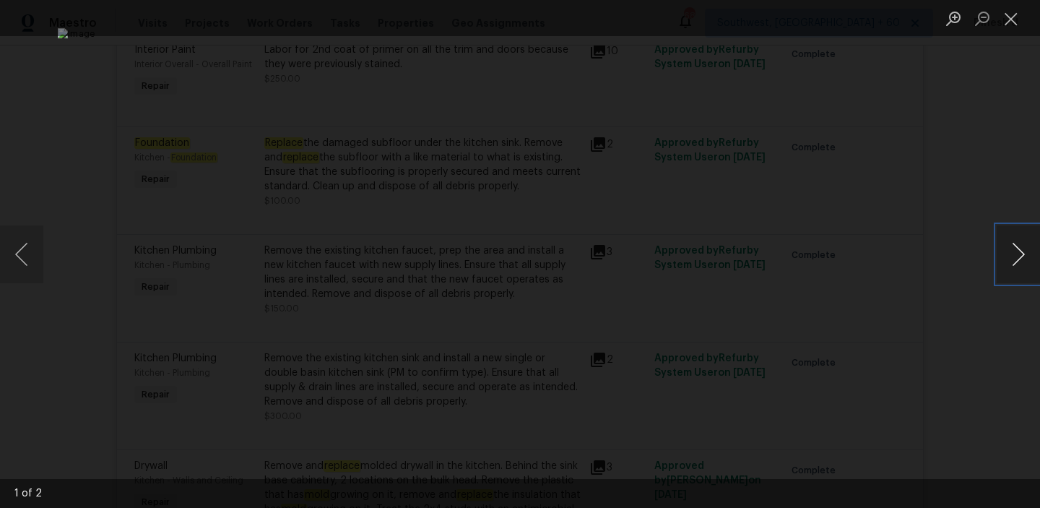
click at [1019, 253] on button "Next image" at bounding box center [1018, 254] width 43 height 58
click at [1009, 25] on button "Close lightbox" at bounding box center [1011, 18] width 29 height 25
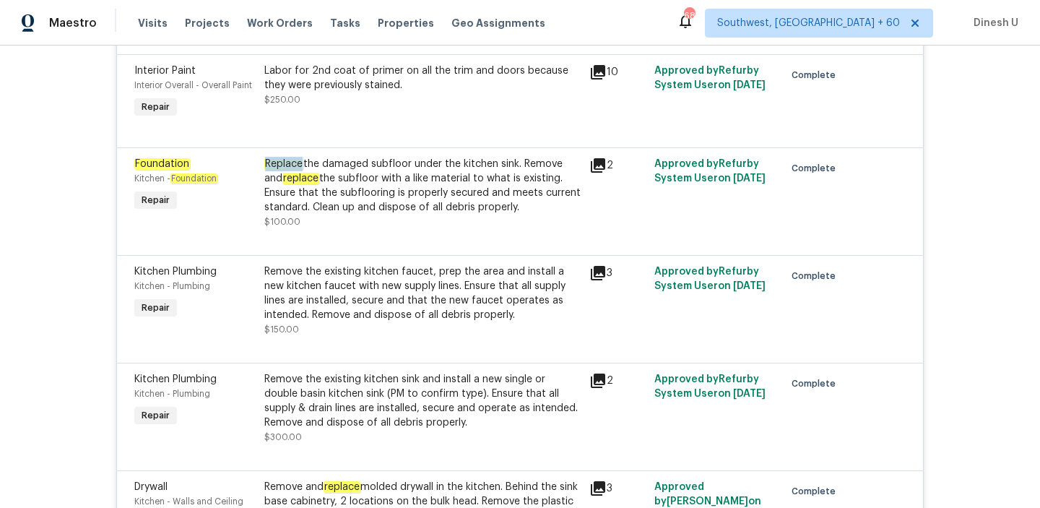
scroll to position [5200, 0]
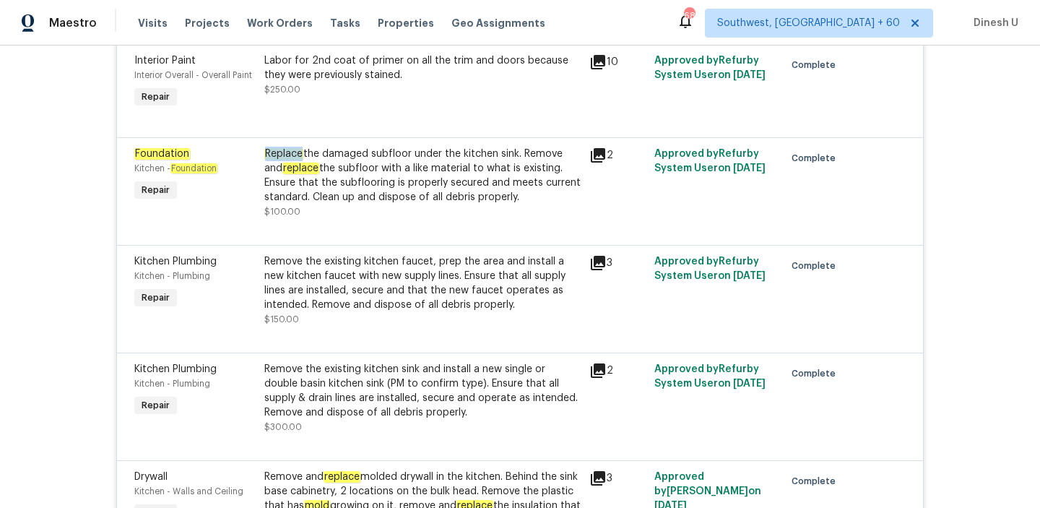
click at [596, 152] on icon at bounding box center [598, 155] width 14 height 14
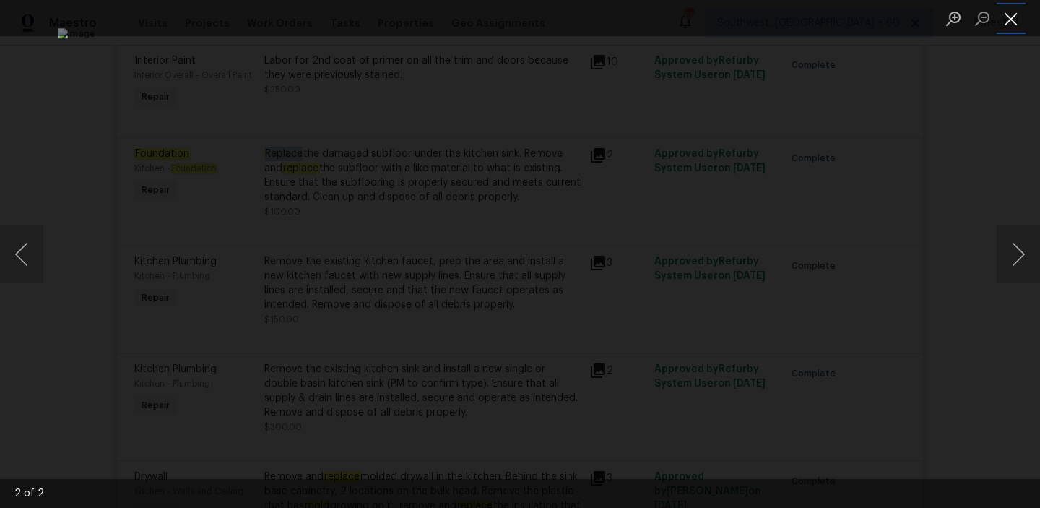
click at [1009, 14] on button "Close lightbox" at bounding box center [1011, 18] width 29 height 25
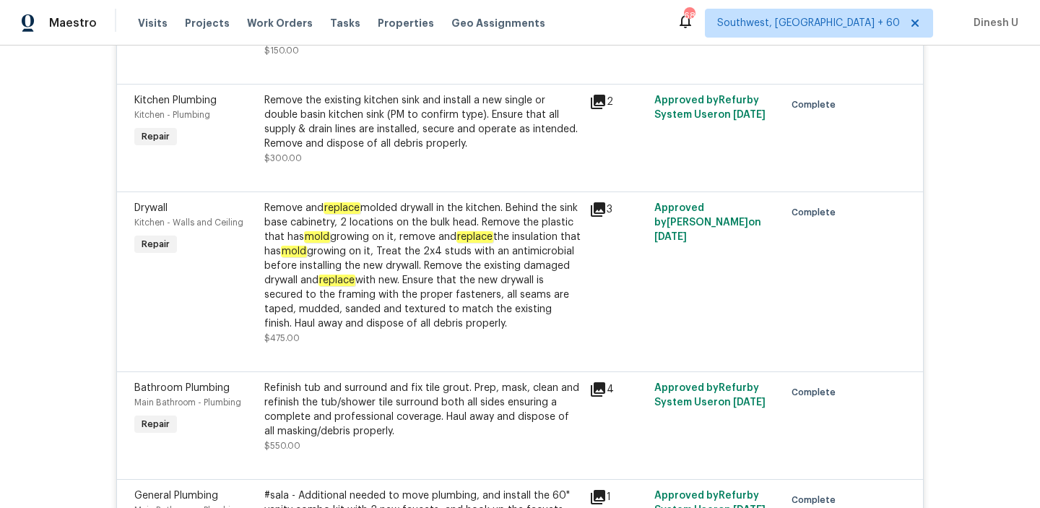
scroll to position [5481, 0]
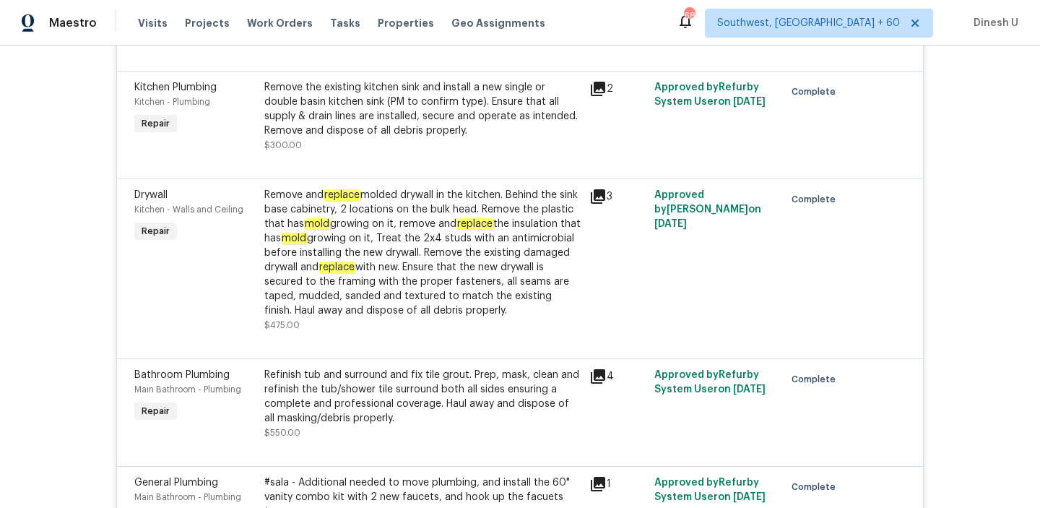
click at [605, 198] on icon at bounding box center [598, 196] width 14 height 14
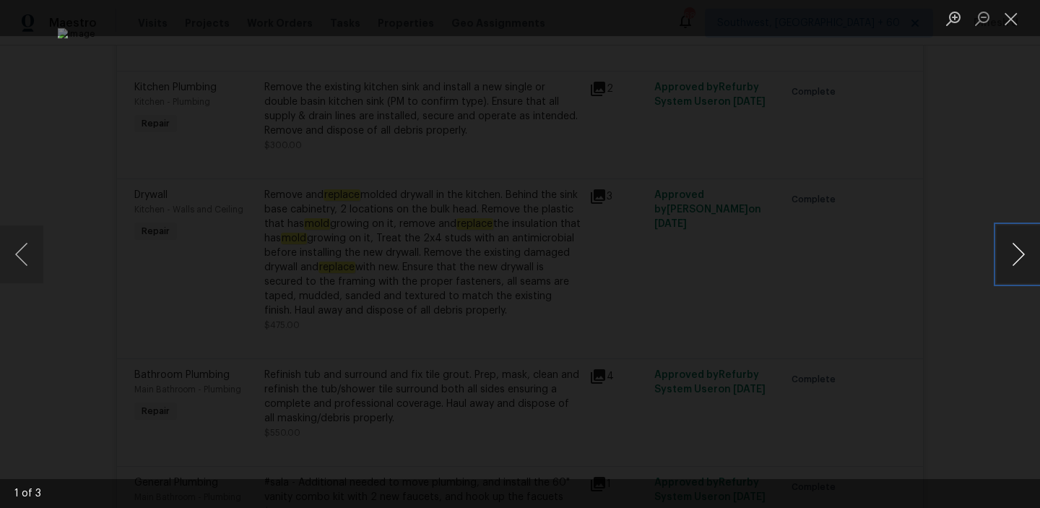
click at [1015, 251] on button "Next image" at bounding box center [1018, 254] width 43 height 58
click at [1011, 14] on button "Close lightbox" at bounding box center [1011, 18] width 29 height 25
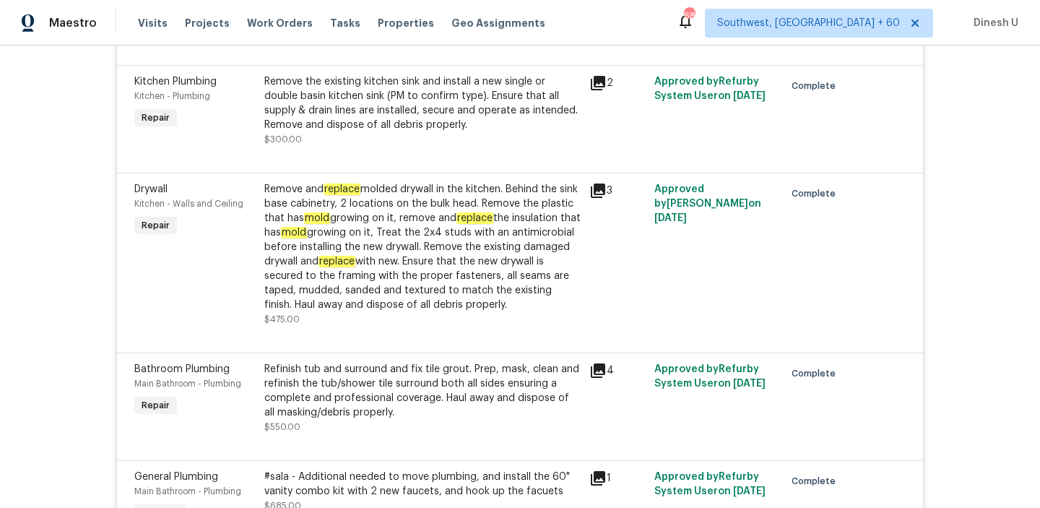
scroll to position [5490, 0]
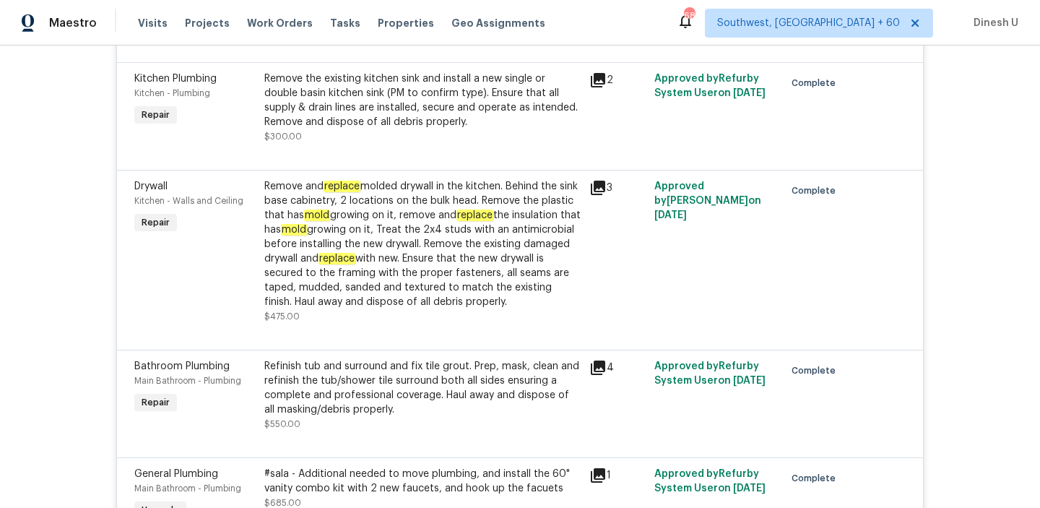
click at [377, 216] on div "Remove and replace molded drywall in the kitchen. Behind the sink base cabinetr…" at bounding box center [422, 244] width 316 height 130
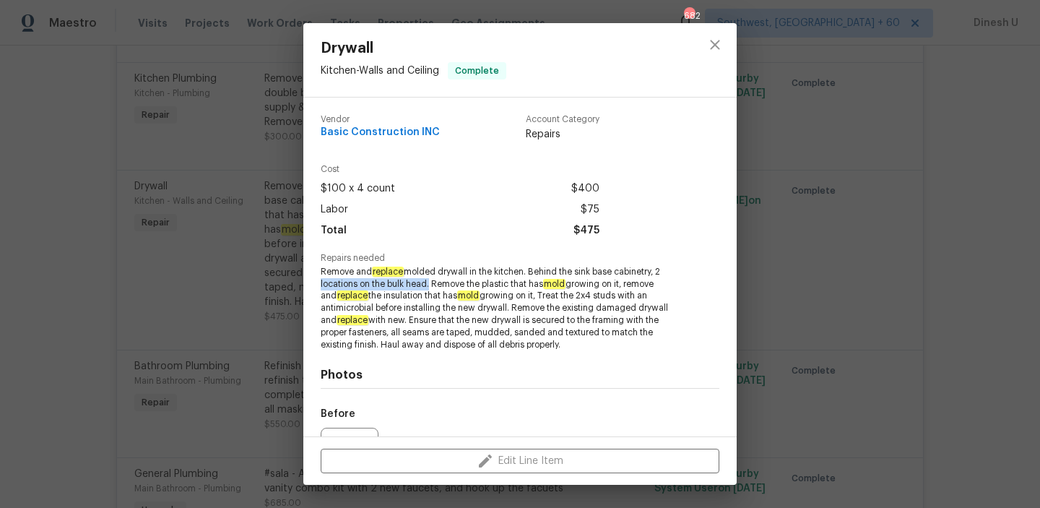
drag, startPoint x: 662, startPoint y: 273, endPoint x: 426, endPoint y: 285, distance: 236.5
click at [426, 285] on span "Remove and replace molded drywall in the kitchen. Behind the sink base cabinetr…" at bounding box center [500, 308] width 359 height 85
copy span "2 locations on the bulk head"
click at [207, 232] on div "Drywall Kitchen - Walls and Ceiling Complete Vendor Basic Construction INC Acco…" at bounding box center [520, 254] width 1040 height 508
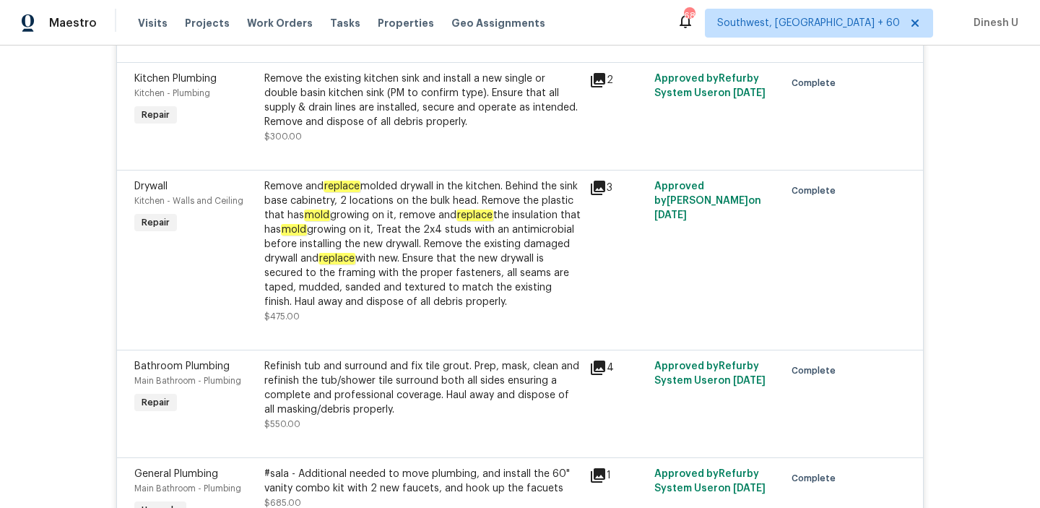
click at [595, 173] on div "Drywall Kitchen - Walls and Ceiling Repair Remove and replace molded drywall in…" at bounding box center [520, 260] width 806 height 180
click at [597, 195] on icon at bounding box center [598, 188] width 14 height 14
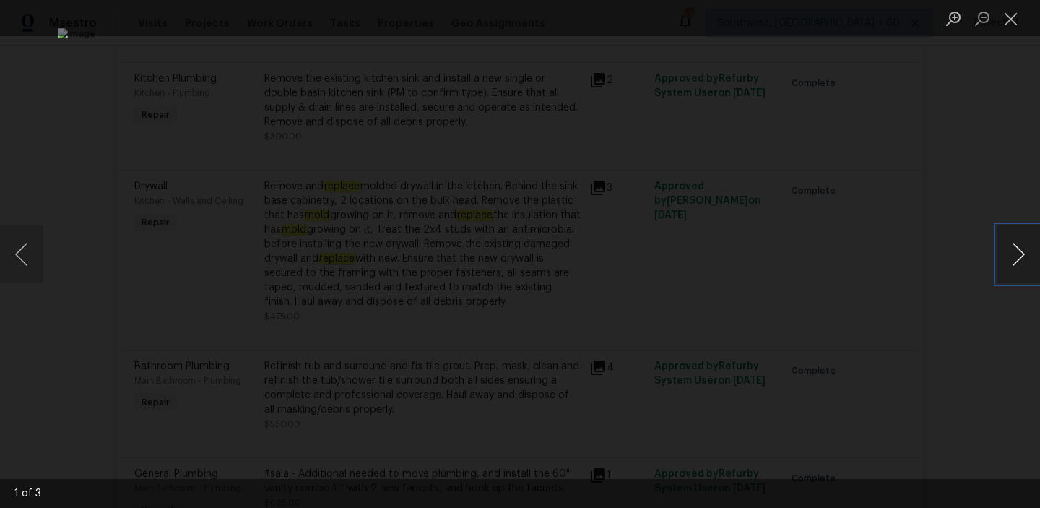
click at [1014, 254] on button "Next image" at bounding box center [1018, 254] width 43 height 58
click at [1008, 25] on button "Close lightbox" at bounding box center [1011, 18] width 29 height 25
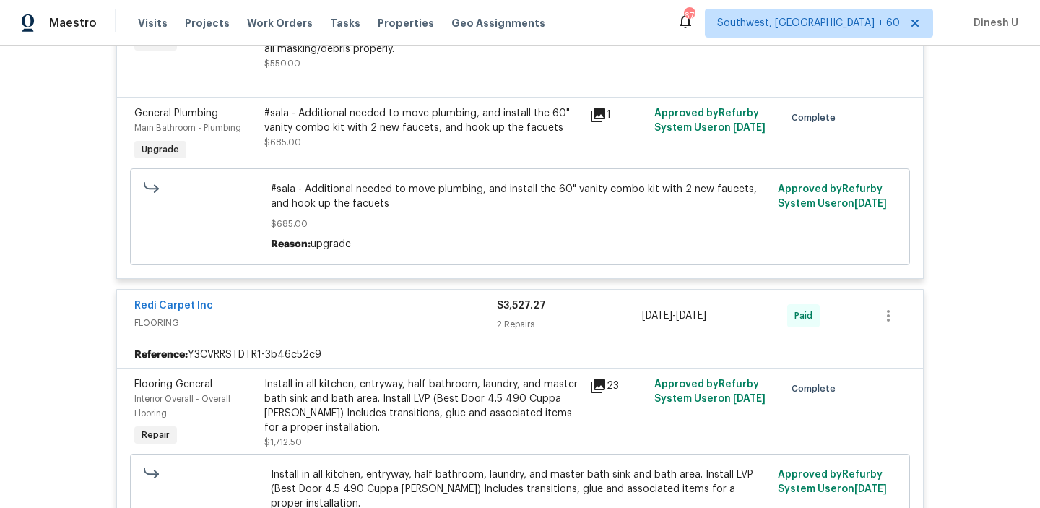
scroll to position [5856, 0]
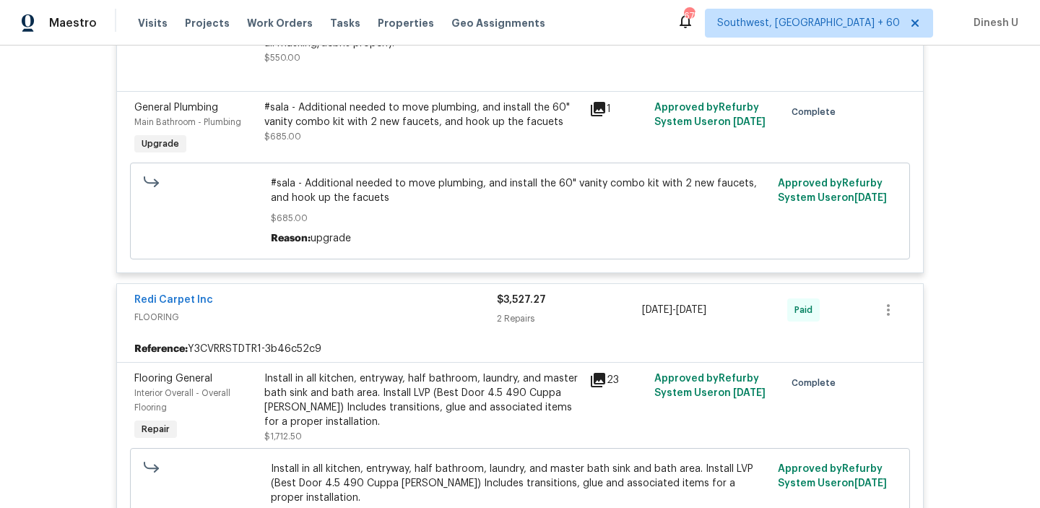
click at [476, 143] on div "#sala - Additional needed to move plumbing, and install the 60" vanity combo ki…" at bounding box center [422, 121] width 316 height 43
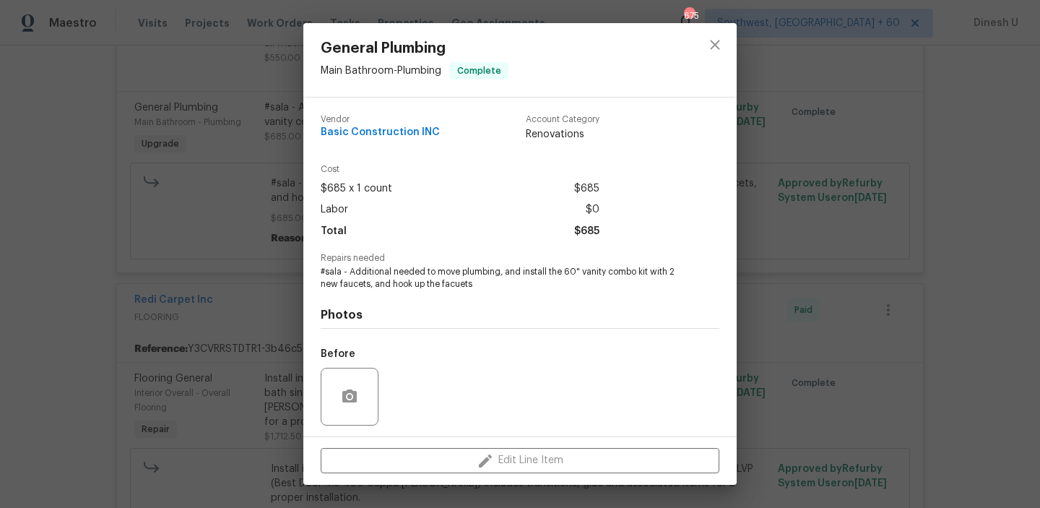
click at [284, 147] on div "General Plumbing Main Bathroom - Plumbing Complete Vendor Basic Construction IN…" at bounding box center [520, 254] width 1040 height 508
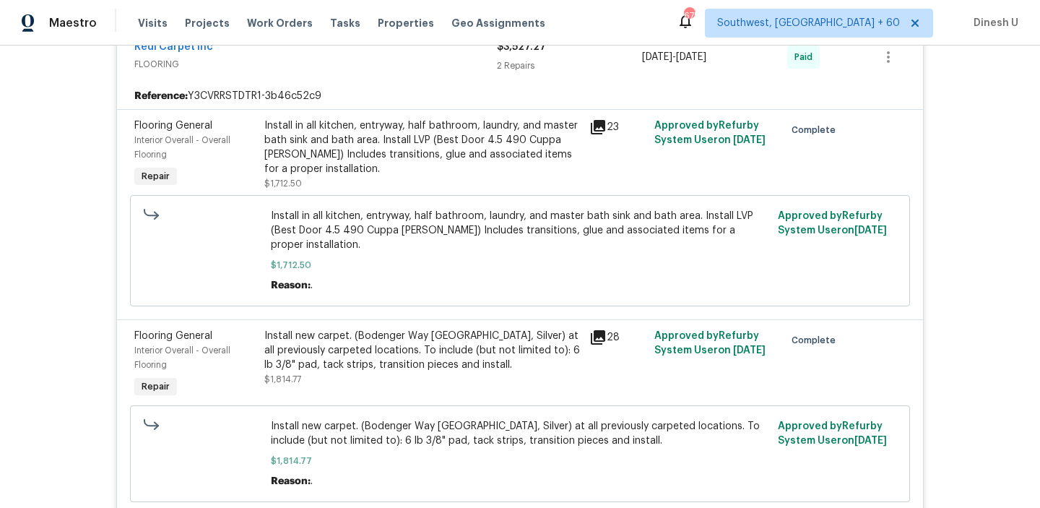
scroll to position [6110, 0]
click at [326, 130] on div "Install in all kitchen, entryway, half bathroom, laundry, and master bath sink …" at bounding box center [422, 147] width 316 height 58
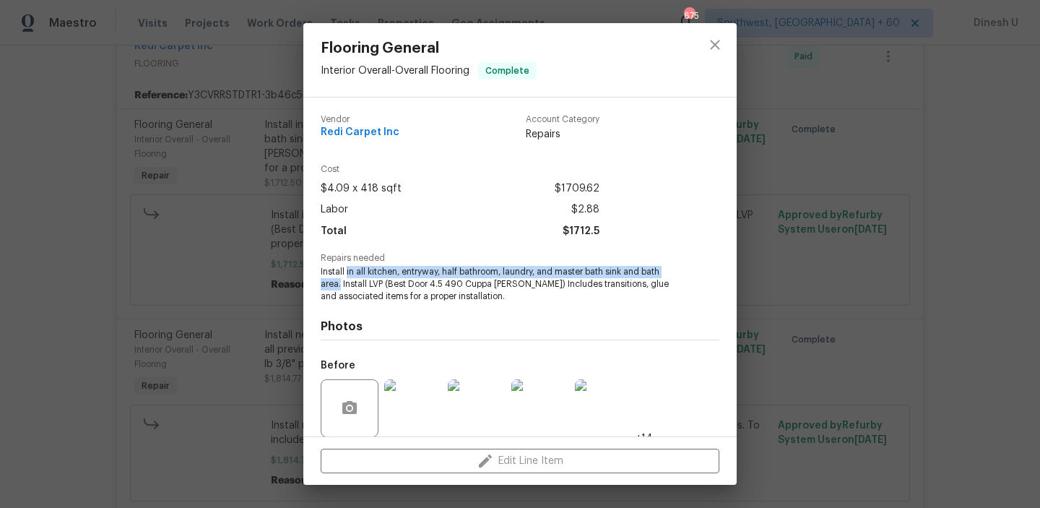
drag, startPoint x: 347, startPoint y: 273, endPoint x: 342, endPoint y: 285, distance: 13.3
click at [342, 285] on span "Install in all kitchen, entryway, half bathroom, laundry, and master bath sink …" at bounding box center [500, 284] width 359 height 36
copy span "in all kitchen, entryway, half bathroom, laundry, and master bath sink and bath…"
click at [173, 235] on div "Flooring General Interior Overall - Overall Flooring Complete Vendor Redi Carpe…" at bounding box center [520, 254] width 1040 height 508
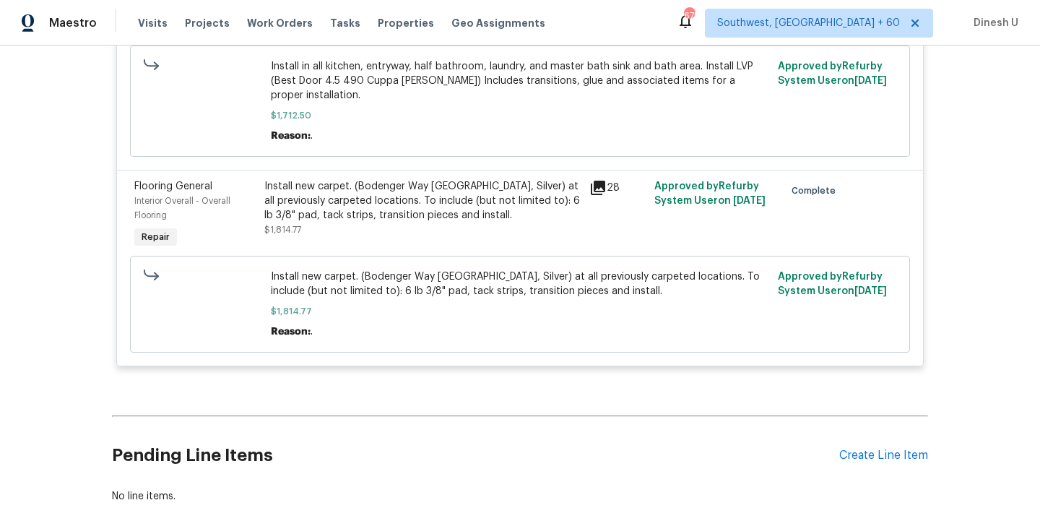
scroll to position [6264, 0]
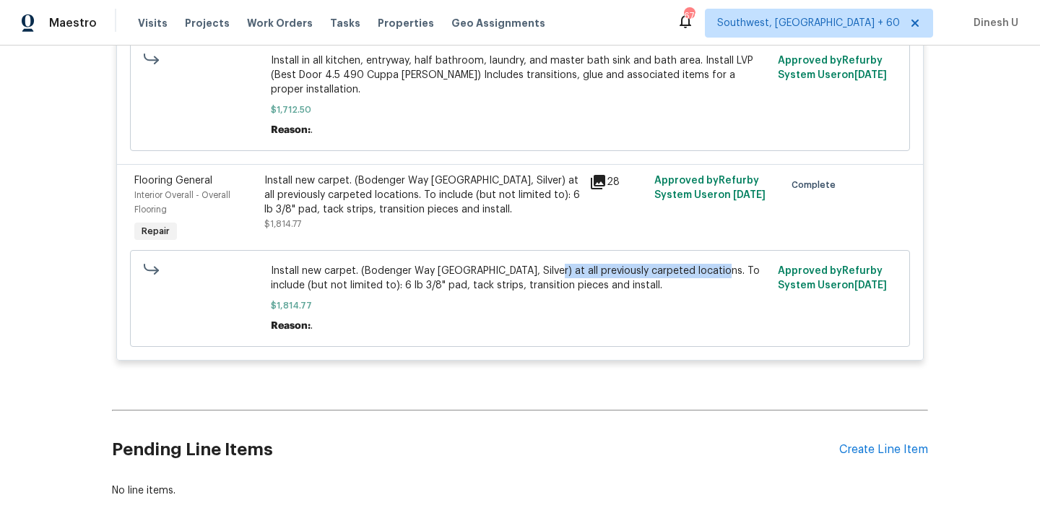
drag, startPoint x: 546, startPoint y: 261, endPoint x: 713, endPoint y: 264, distance: 166.9
click at [713, 264] on span "Install new carpet. (Bodenger Way [GEOGRAPHIC_DATA], Silver) at all previously …" at bounding box center [520, 278] width 499 height 29
copy span "at all previously carpeted locations."
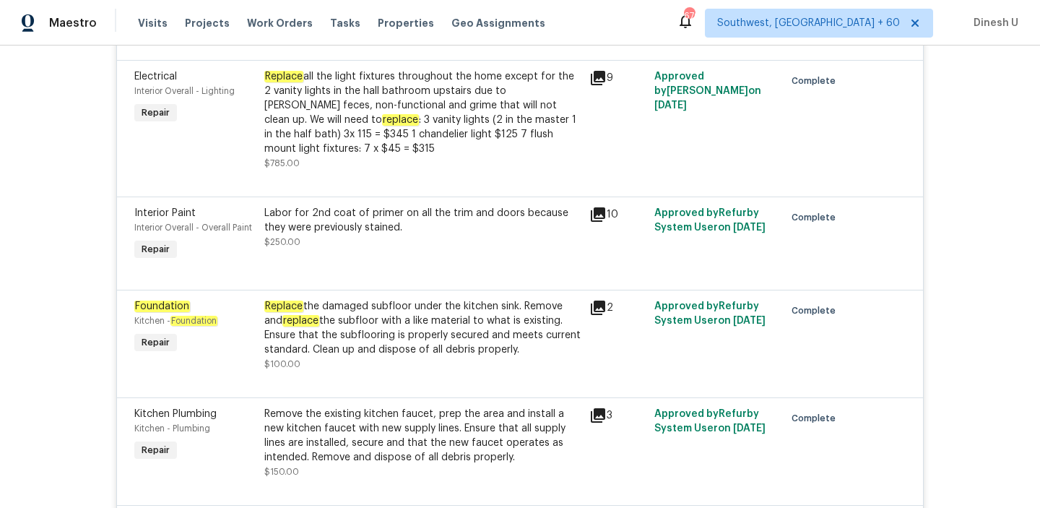
scroll to position [5046, 0]
click at [592, 303] on icon at bounding box center [597, 309] width 17 height 17
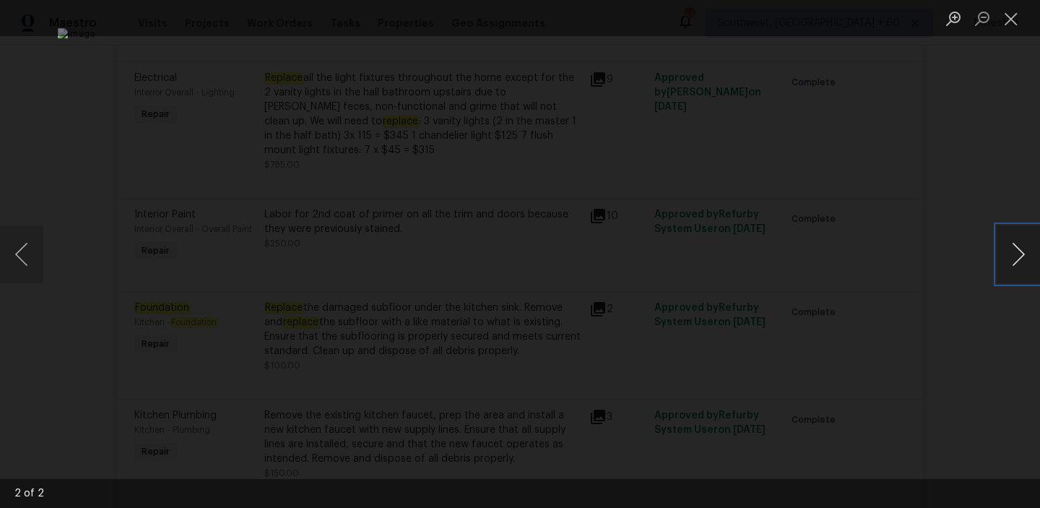
click at [997, 252] on button "Next image" at bounding box center [1018, 254] width 43 height 58
click at [1017, 14] on button "Close lightbox" at bounding box center [1011, 18] width 29 height 25
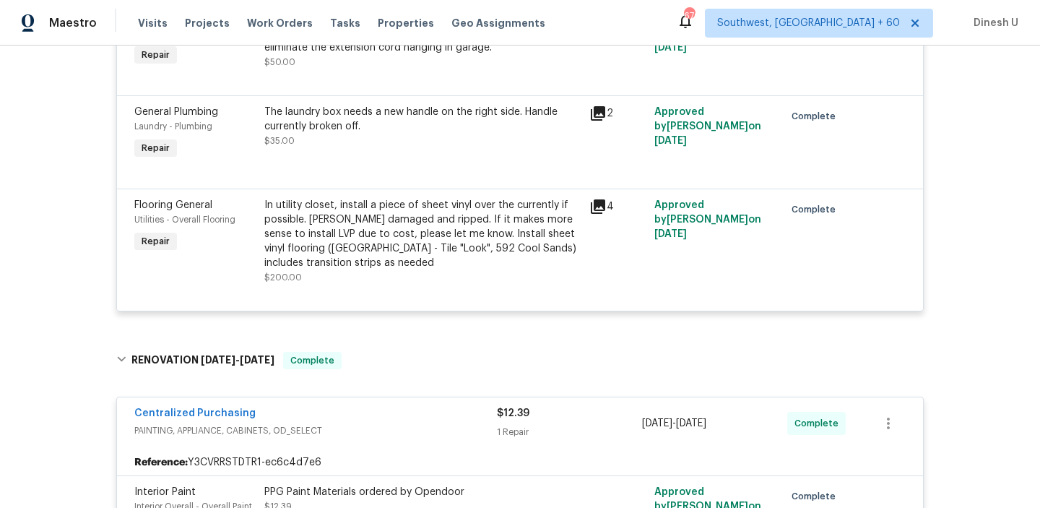
scroll to position [0, 0]
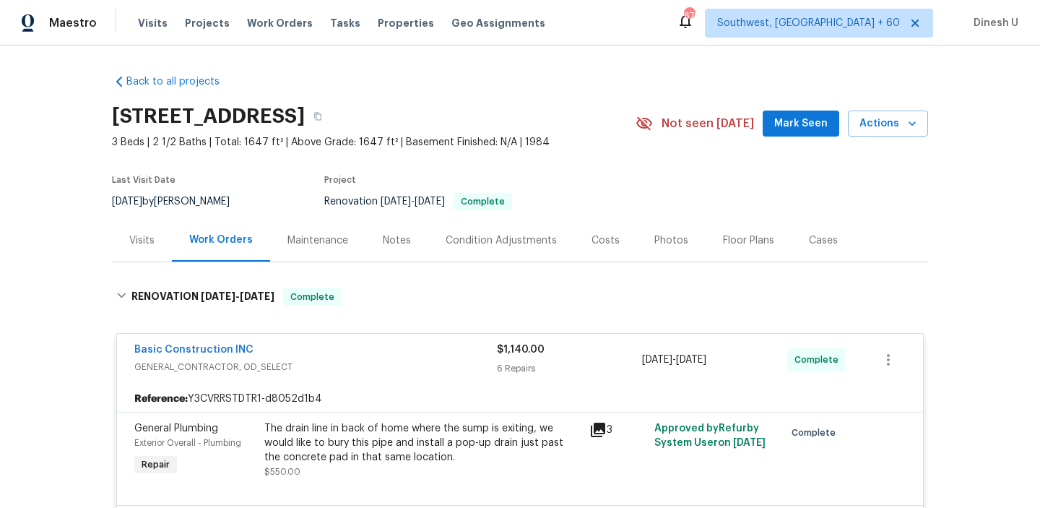
click at [135, 230] on div "Visits" at bounding box center [142, 240] width 60 height 43
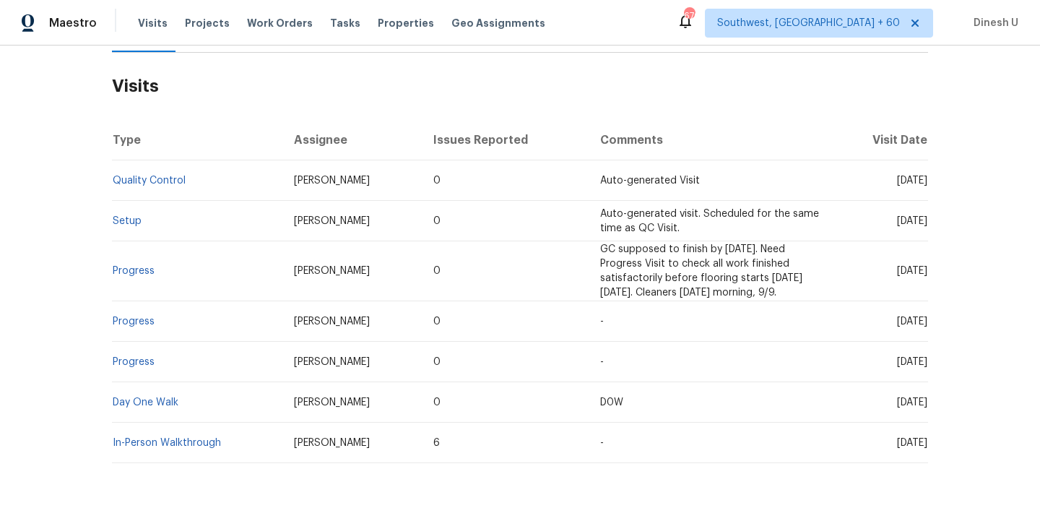
scroll to position [263, 0]
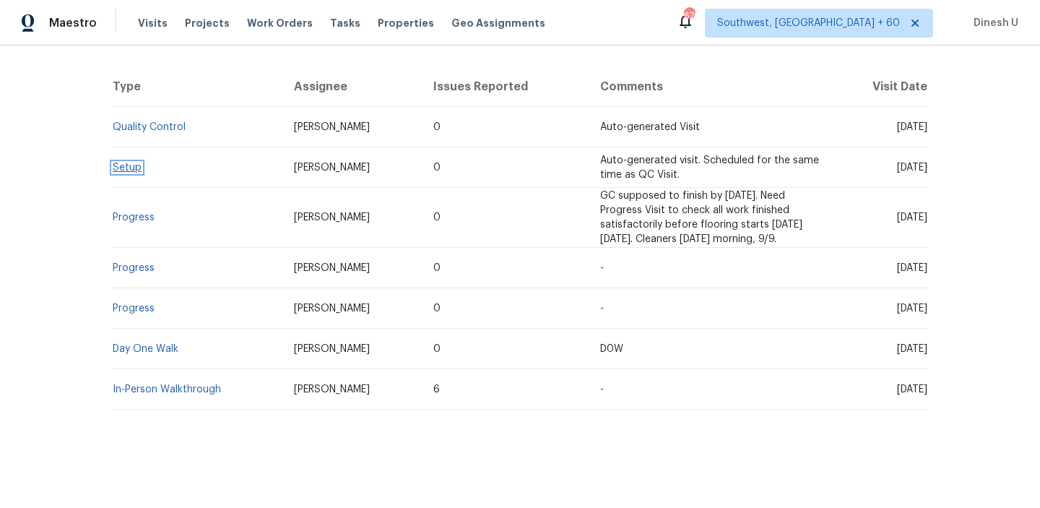
click at [129, 169] on link "Setup" at bounding box center [127, 168] width 29 height 10
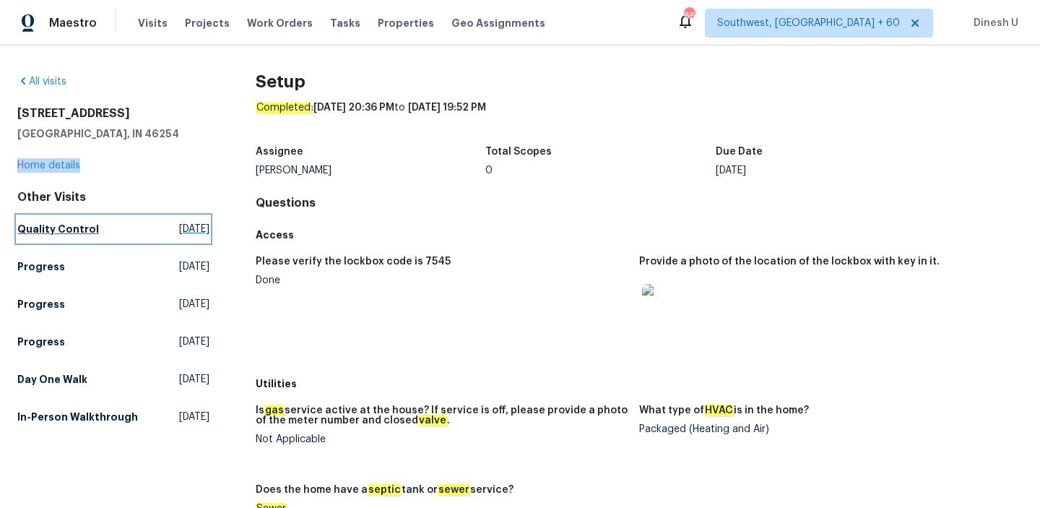
click at [179, 226] on span "[DATE]" at bounding box center [194, 229] width 30 height 14
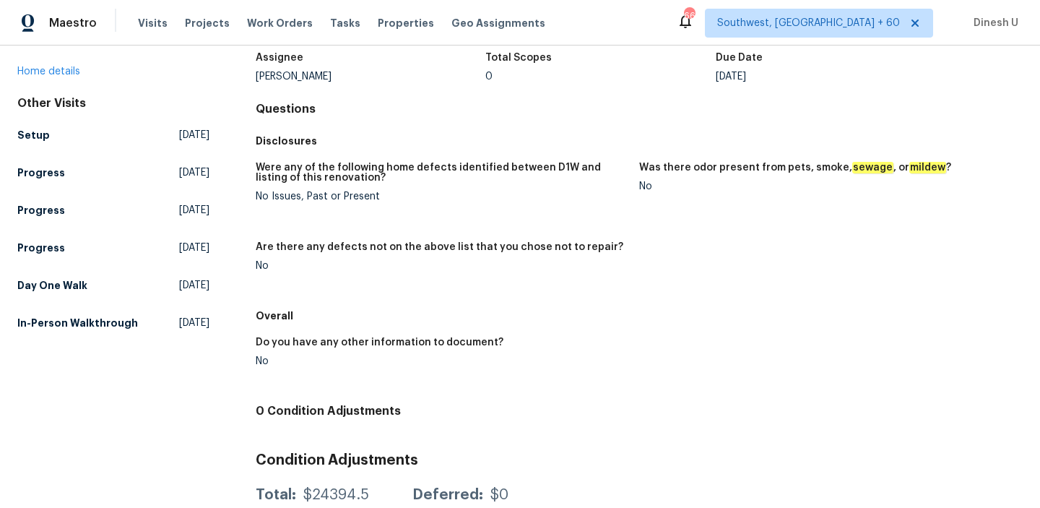
scroll to position [108, 0]
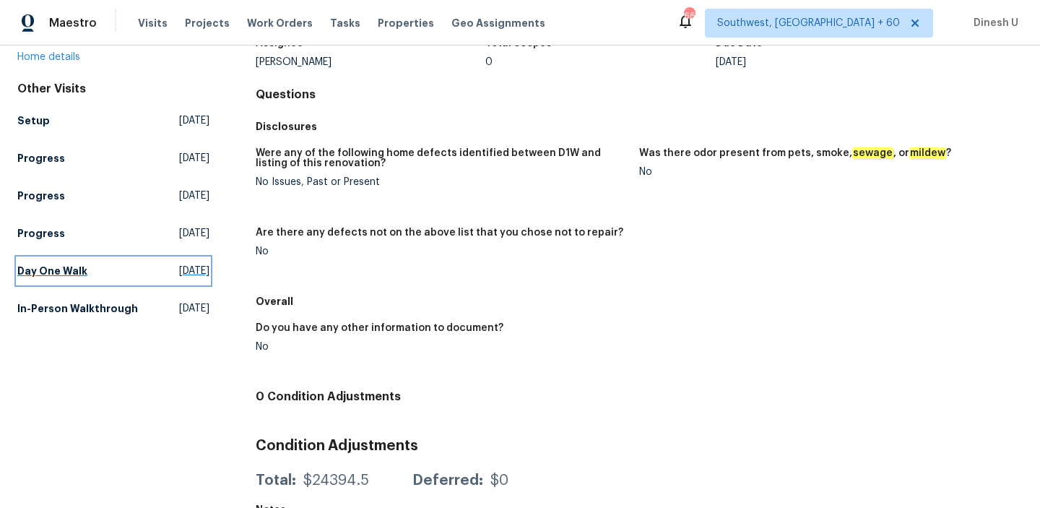
click at [179, 270] on span "[DATE]" at bounding box center [194, 271] width 30 height 14
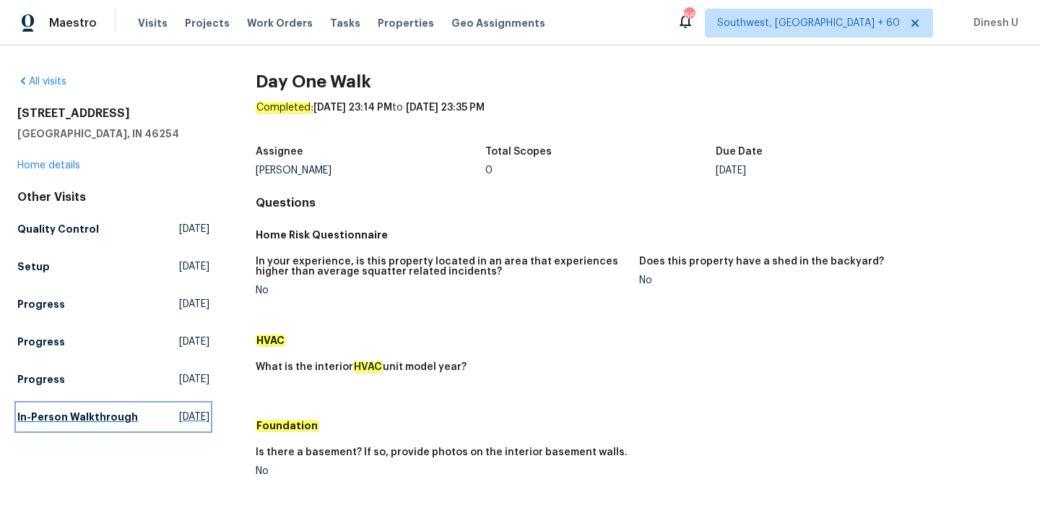
click at [179, 411] on span "[DATE]" at bounding box center [194, 417] width 30 height 14
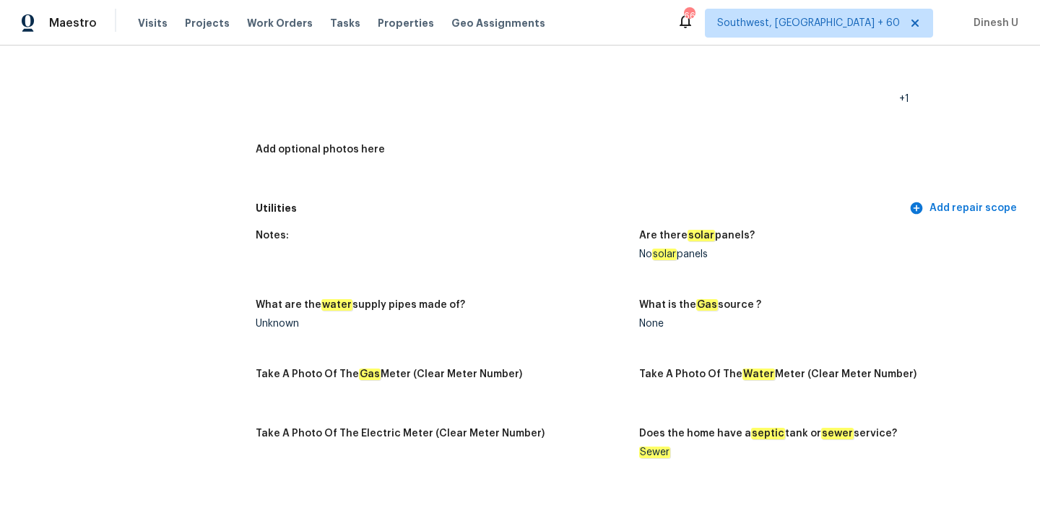
scroll to position [807, 0]
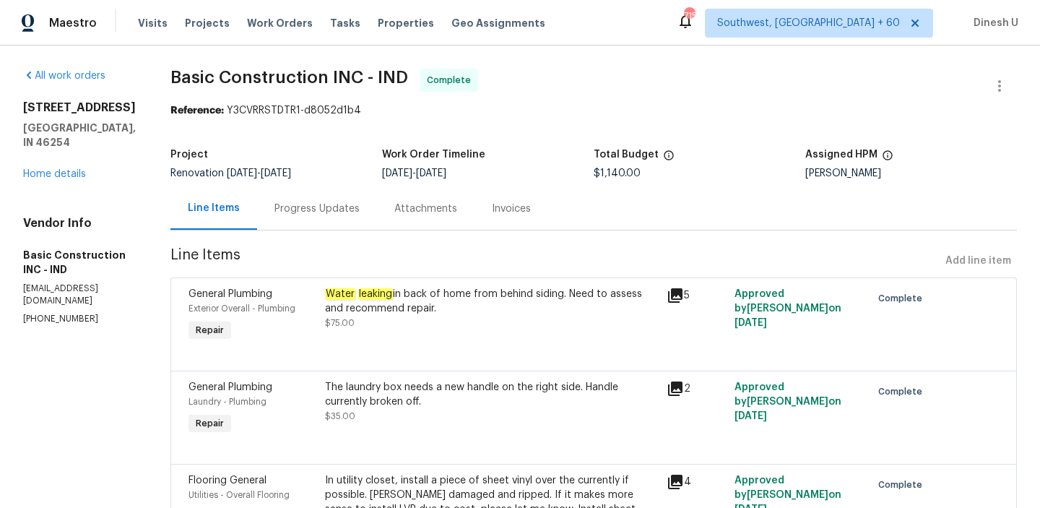
click at [289, 212] on div "Progress Updates" at bounding box center [317, 209] width 85 height 14
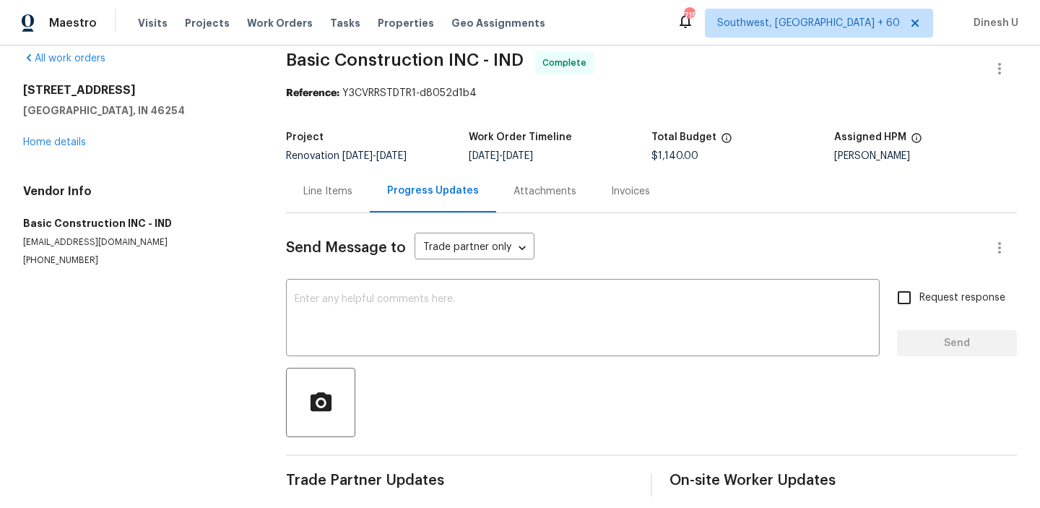
scroll to position [29, 0]
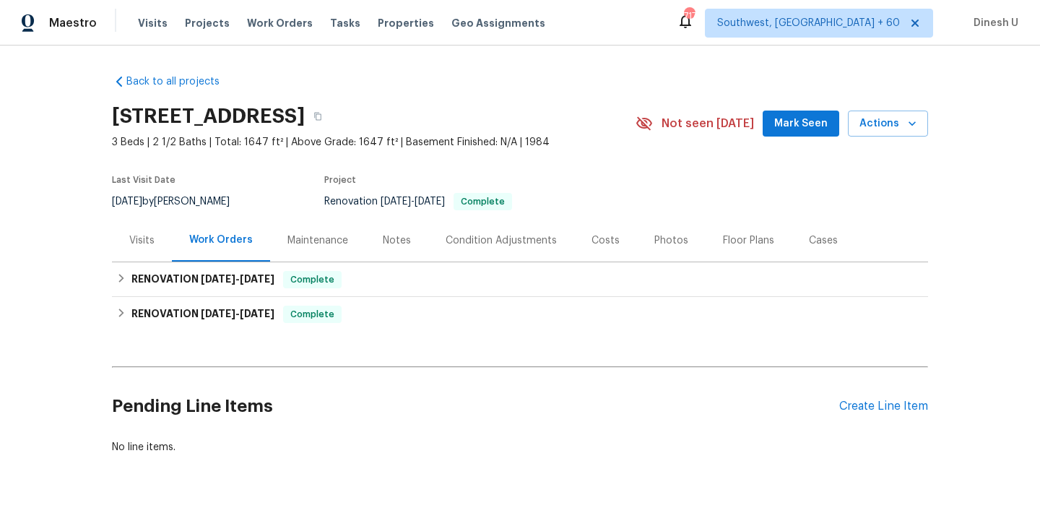
scroll to position [45, 0]
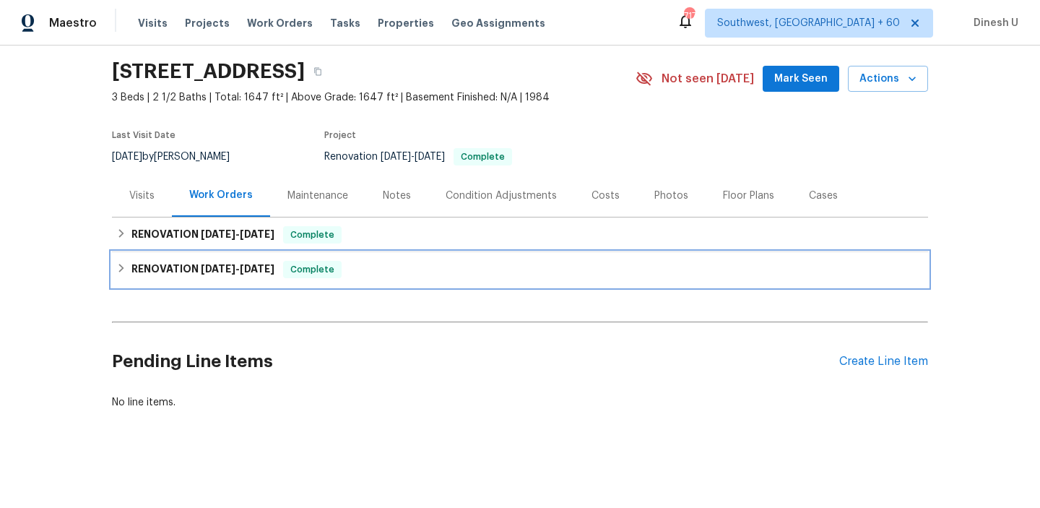
click at [233, 252] on div "RENOVATION [DATE] - [DATE] Complete" at bounding box center [520, 269] width 816 height 35
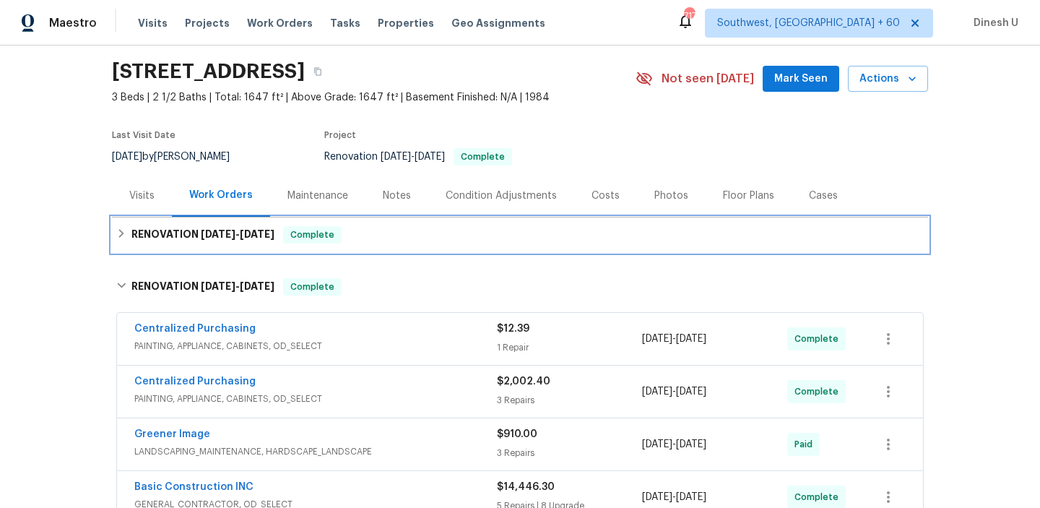
click at [275, 232] on span "[DATE]" at bounding box center [257, 234] width 35 height 10
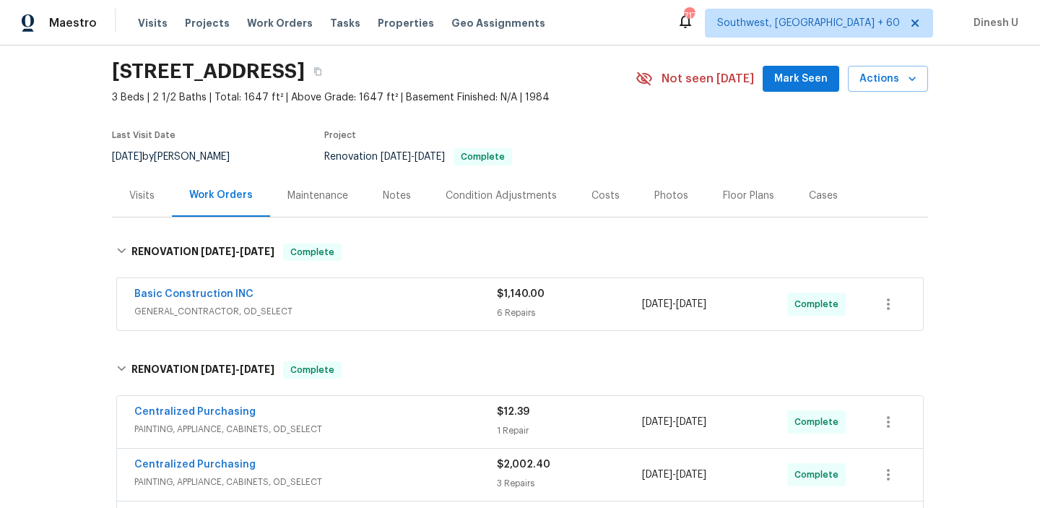
click at [527, 328] on div "Basic Construction INC GENERAL_CONTRACTOR, OD_SELECT $1,140.00 6 Repairs 9/24/2…" at bounding box center [520, 304] width 806 height 52
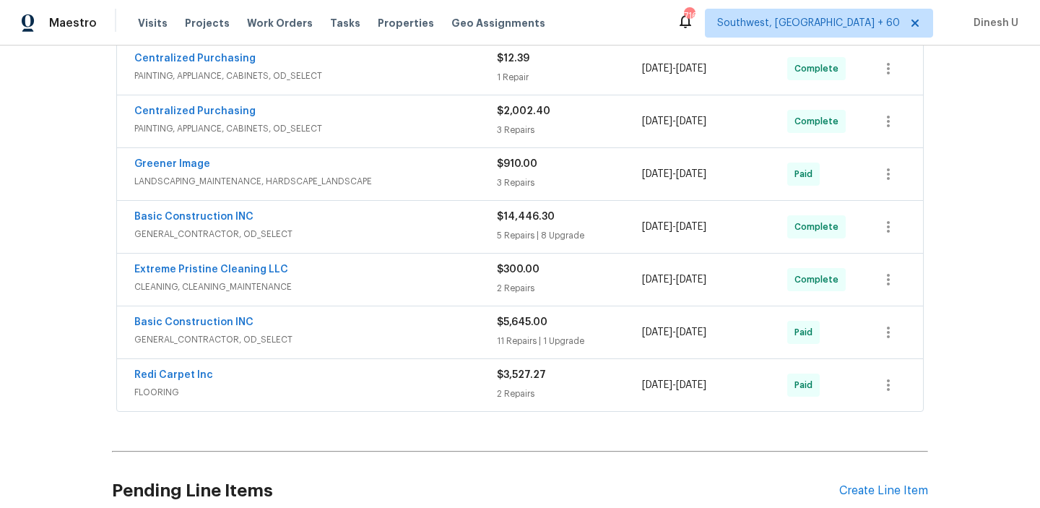
scroll to position [451, 0]
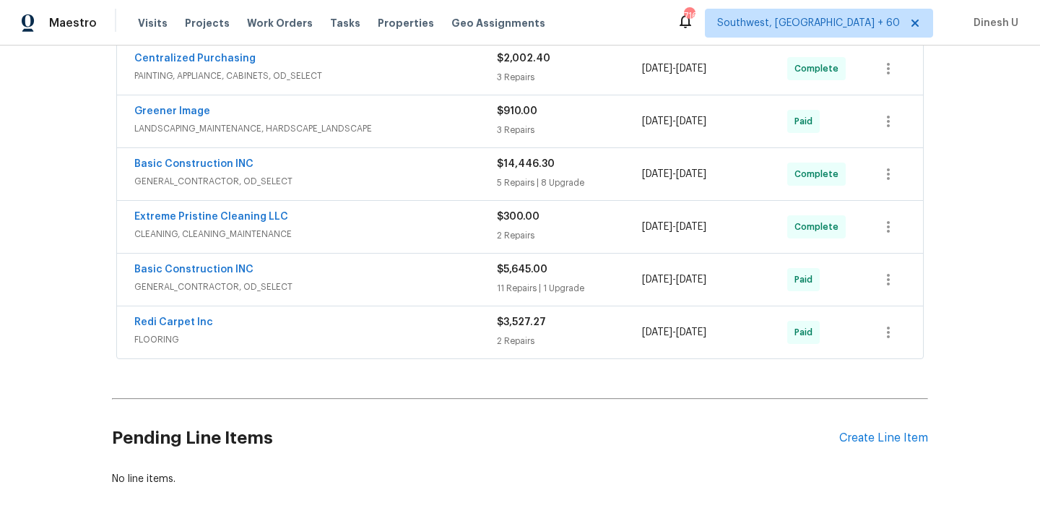
click at [511, 289] on div "11 Repairs | 1 Upgrade" at bounding box center [569, 288] width 145 height 14
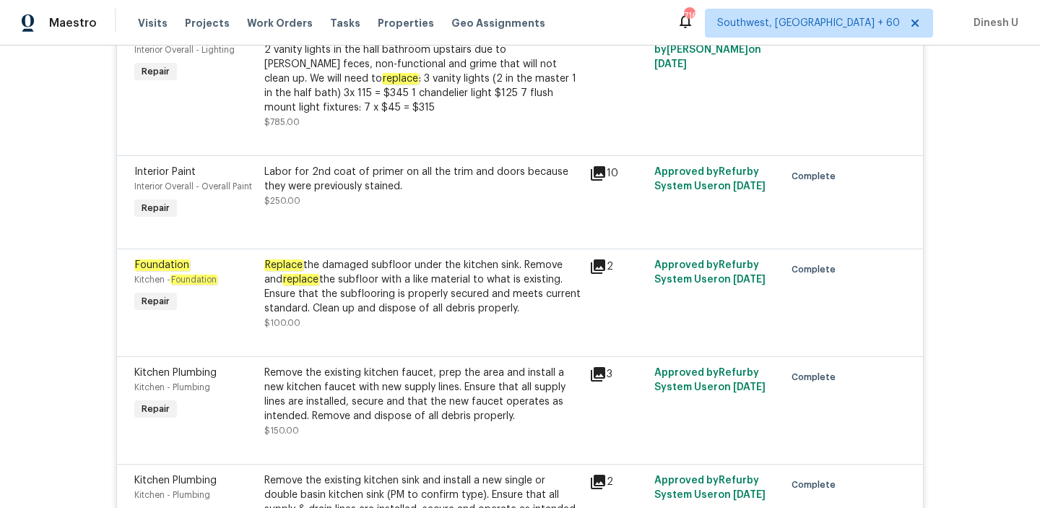
scroll to position [1310, 0]
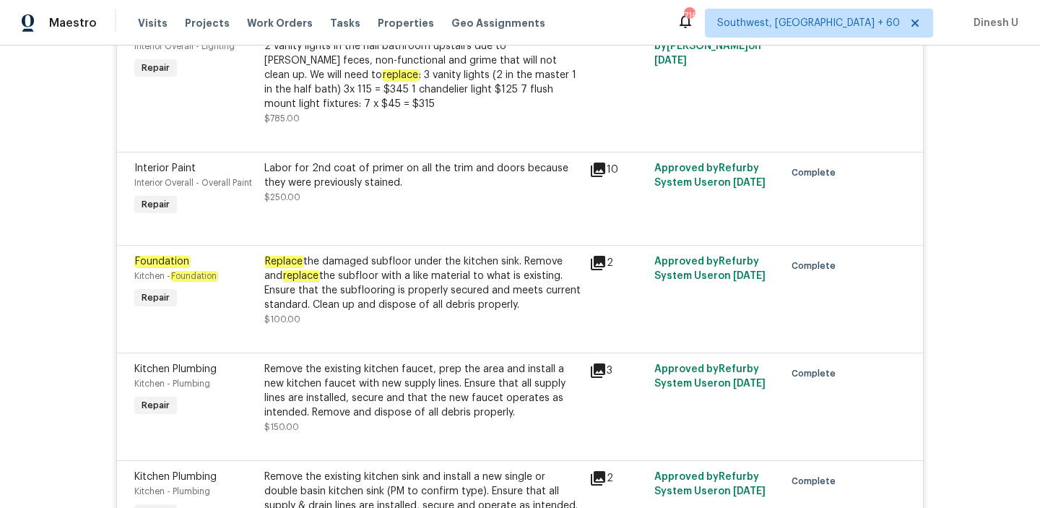
click at [359, 275] on div "Replace the damaged subfloor under the kitchen sink. Remove and replace the sub…" at bounding box center [422, 283] width 316 height 58
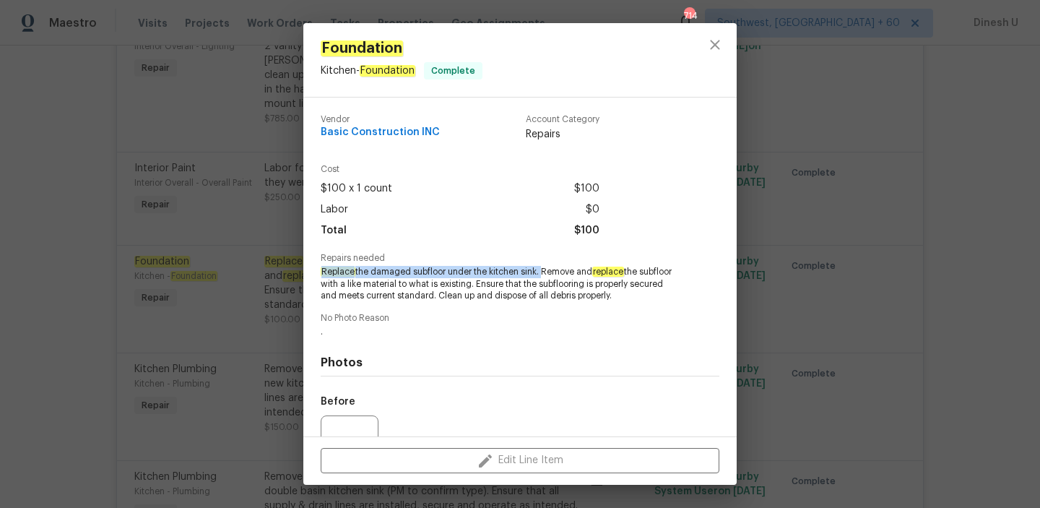
drag, startPoint x: 322, startPoint y: 272, endPoint x: 544, endPoint y: 275, distance: 221.8
click at [544, 275] on span "Replace the damaged subfloor under the kitchen sink. Remove and replace the sub…" at bounding box center [500, 284] width 359 height 36
copy span "Replace the damaged subfloor under the kitchen sink."
click at [254, 246] on div "Foundation Kitchen - Foundation Complete Vendor Basic Construction INC Account …" at bounding box center [520, 254] width 1040 height 508
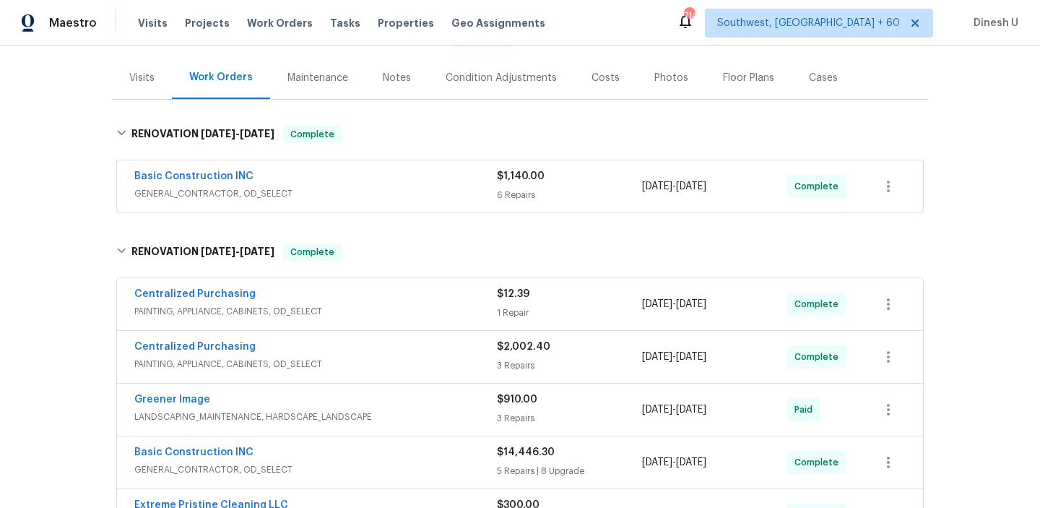
scroll to position [0, 0]
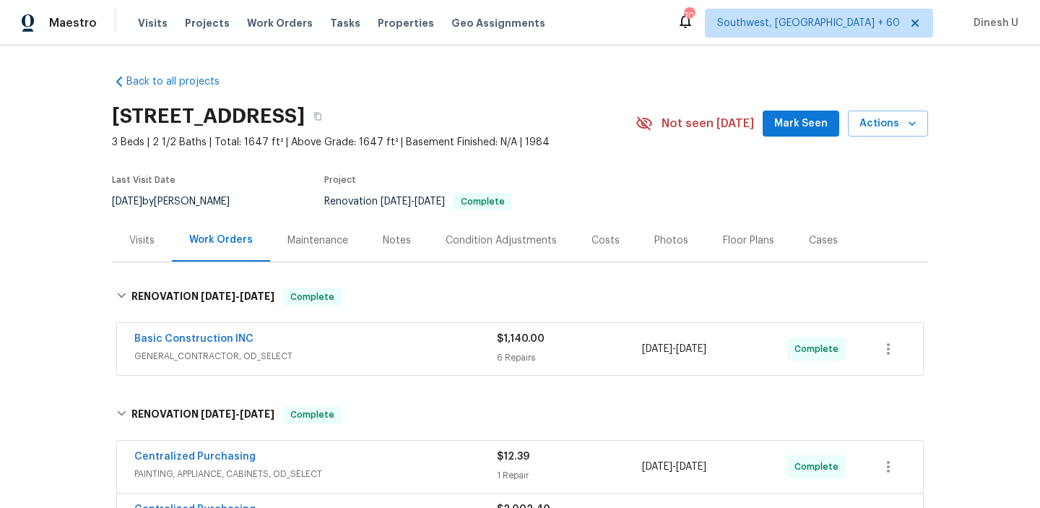
click at [513, 354] on div "6 Repairs" at bounding box center [569, 357] width 145 height 14
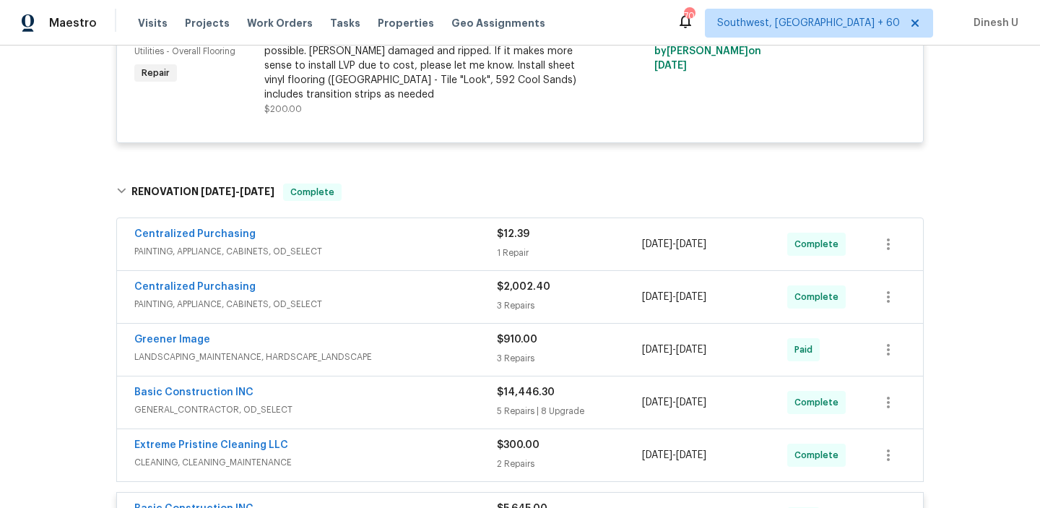
scroll to position [785, 0]
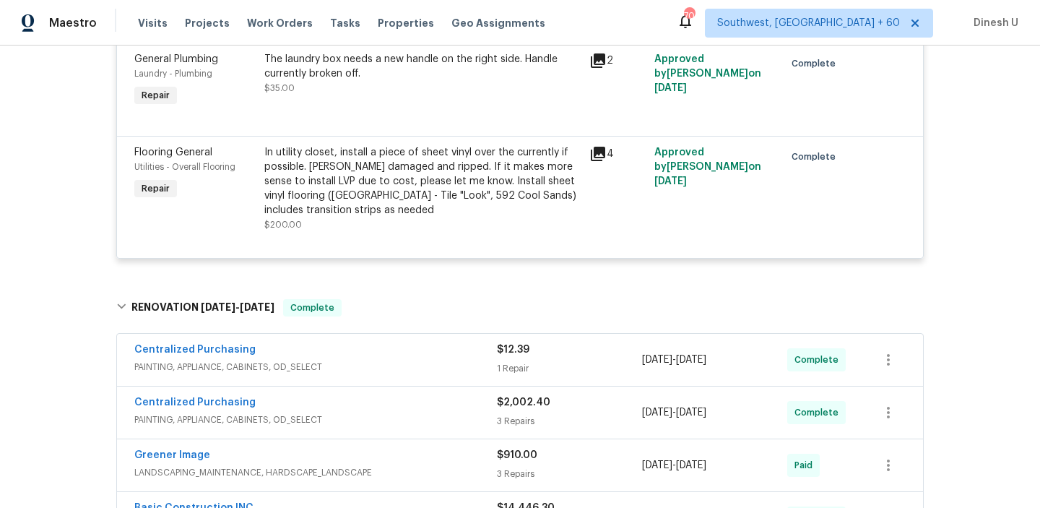
click at [498, 370] on div "1 Repair" at bounding box center [569, 368] width 145 height 14
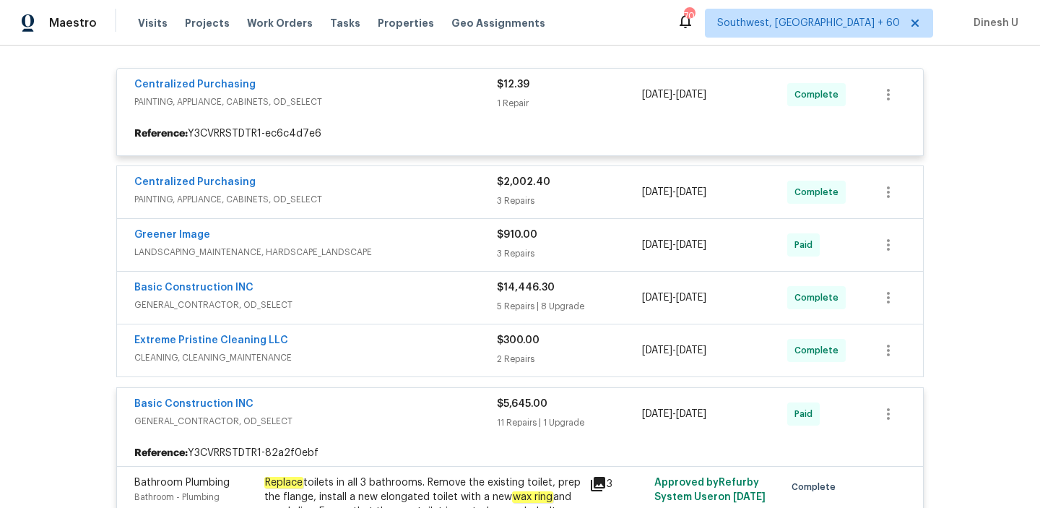
scroll to position [1068, 0]
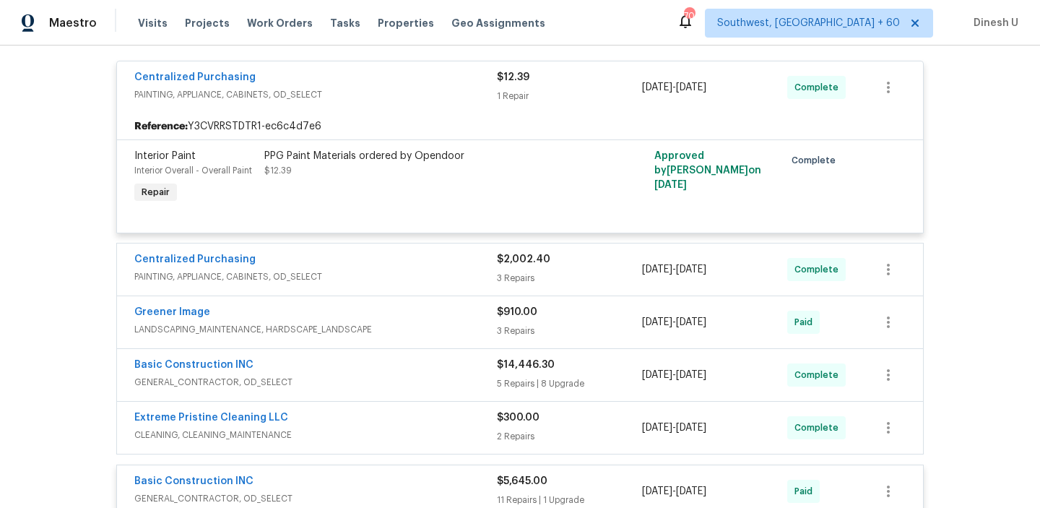
click at [522, 282] on div "3 Repairs" at bounding box center [569, 278] width 145 height 14
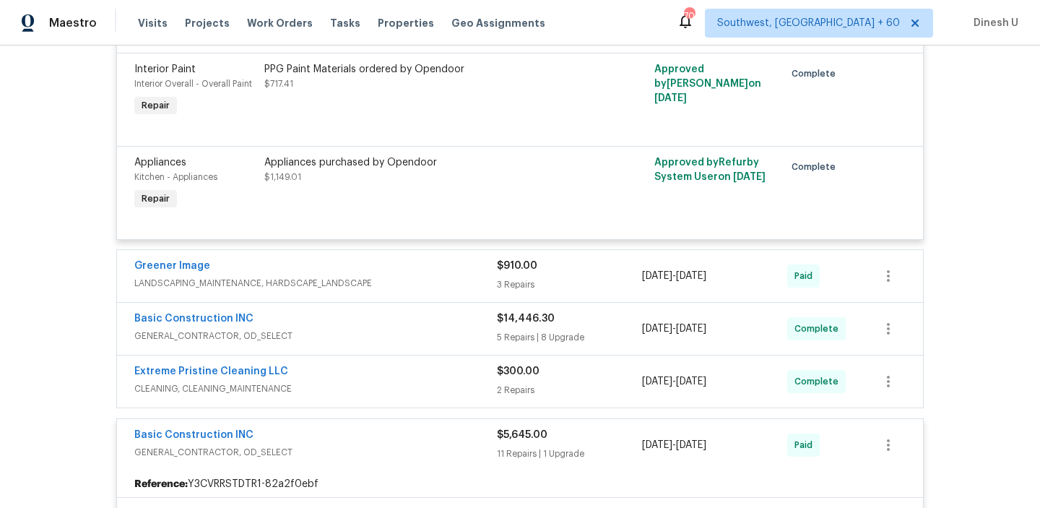
scroll to position [1445, 0]
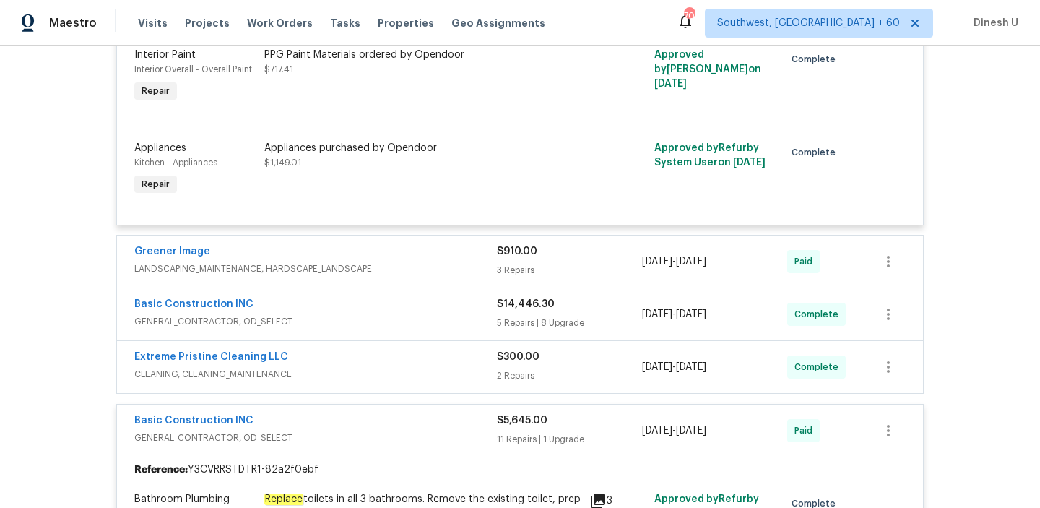
click at [513, 269] on div "3 Repairs" at bounding box center [569, 270] width 145 height 14
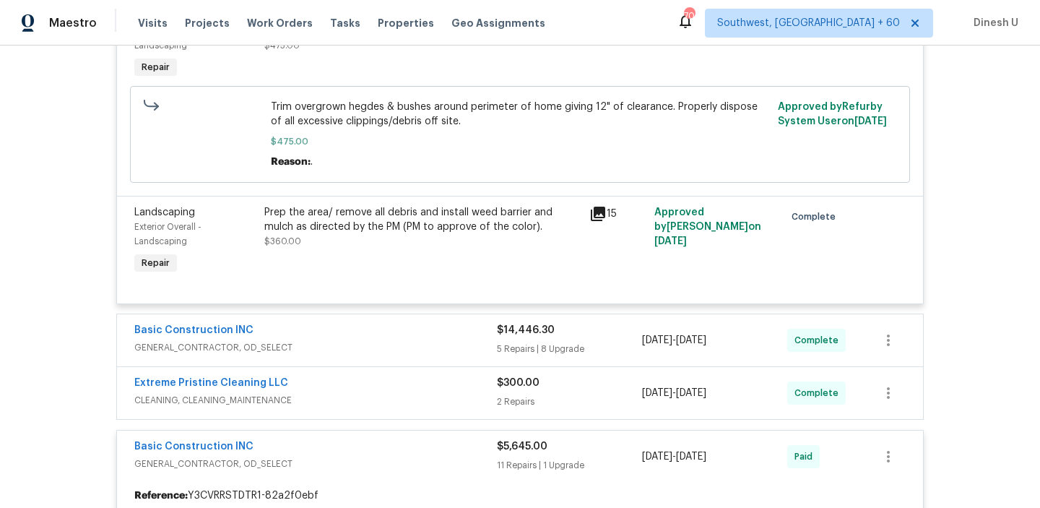
scroll to position [1981, 0]
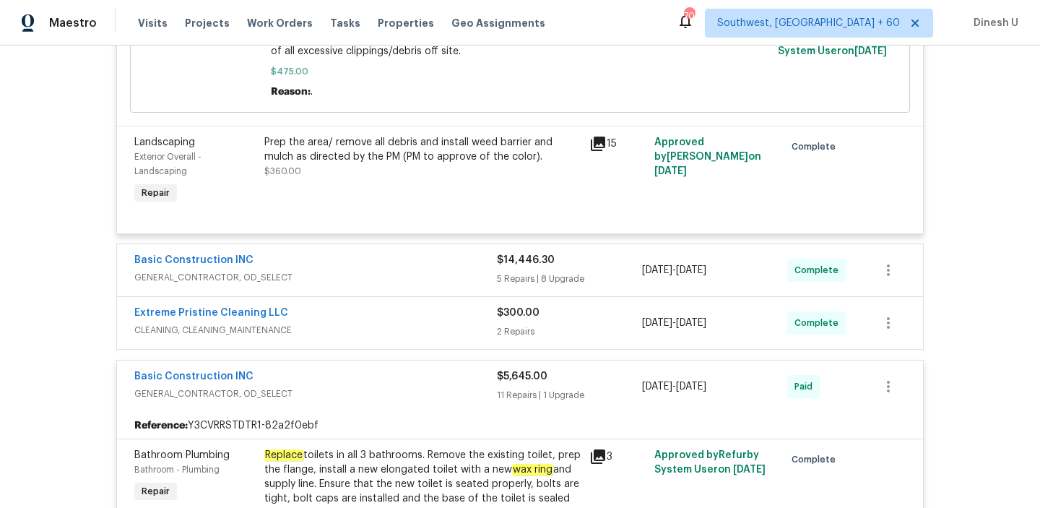
click at [515, 276] on div "$14,446.30 5 Repairs | 8 Upgrade" at bounding box center [569, 270] width 145 height 35
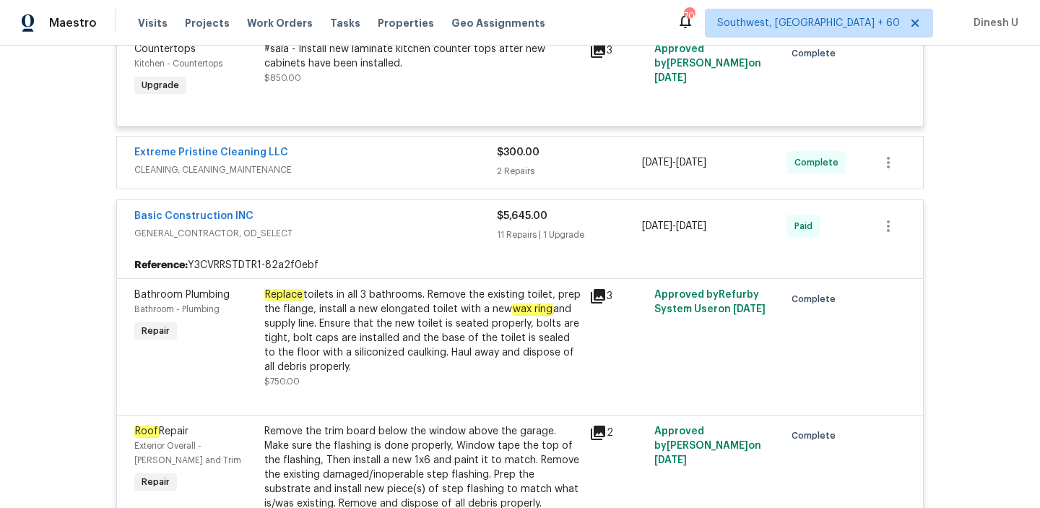
scroll to position [3772, 0]
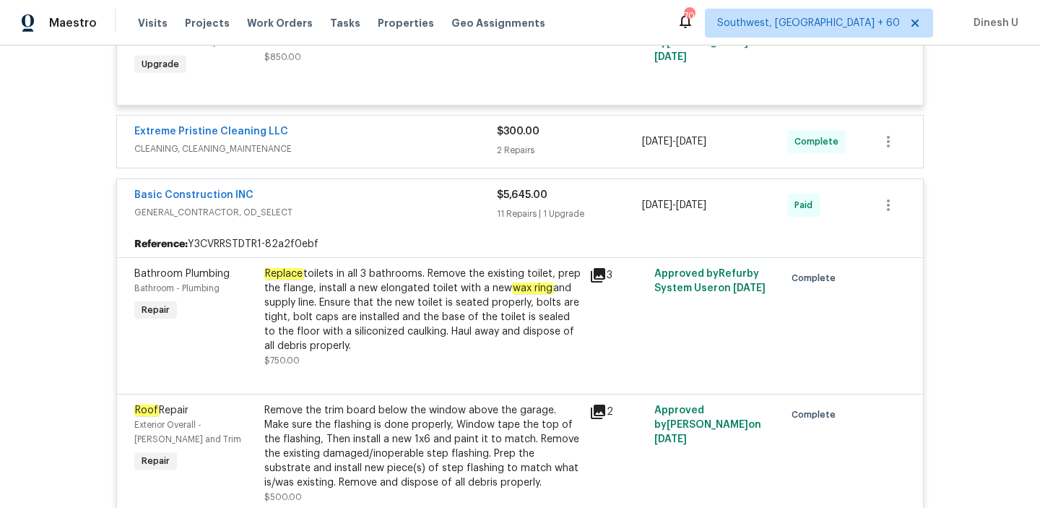
click at [501, 143] on div "2 Repairs" at bounding box center [569, 150] width 145 height 14
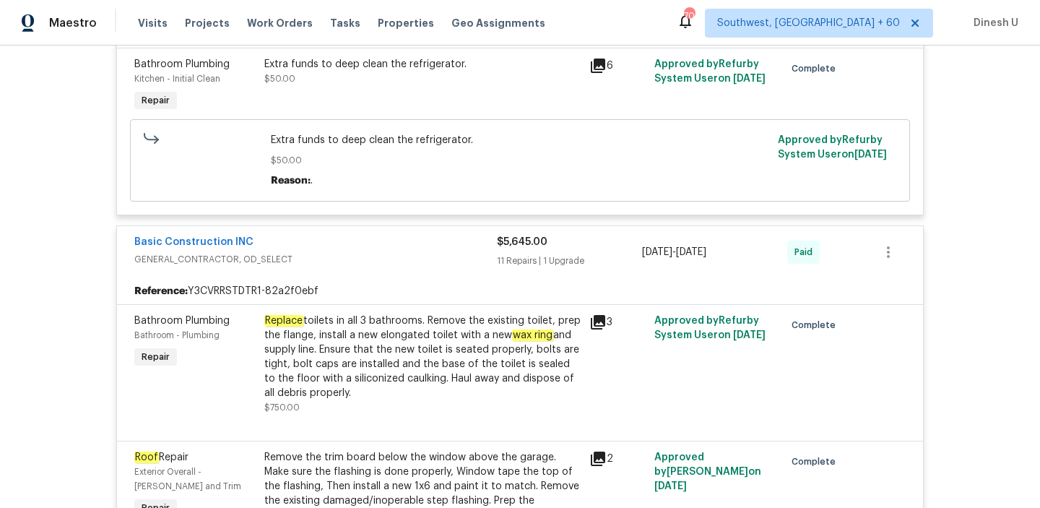
scroll to position [4298, 0]
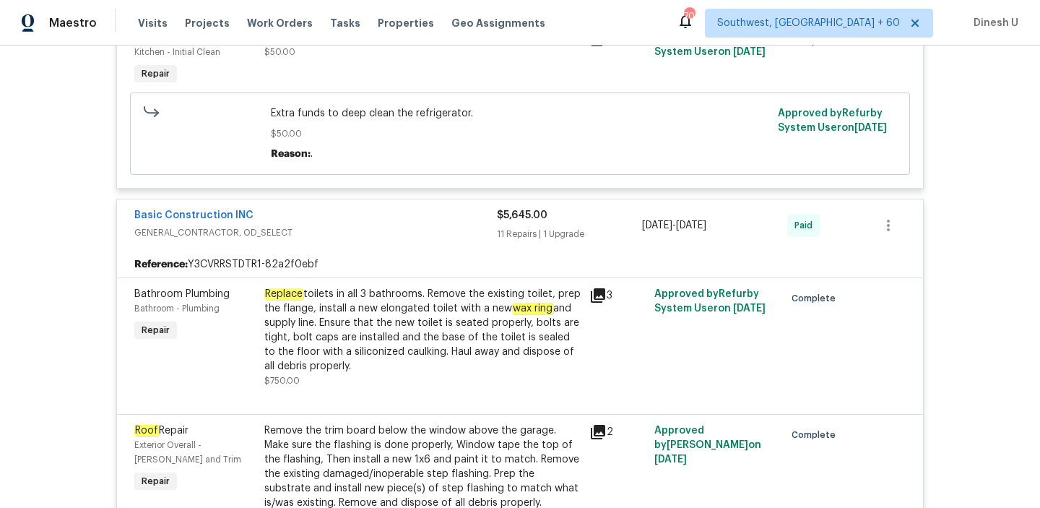
click at [545, 232] on div "11 Repairs | 1 Upgrade" at bounding box center [569, 234] width 145 height 14
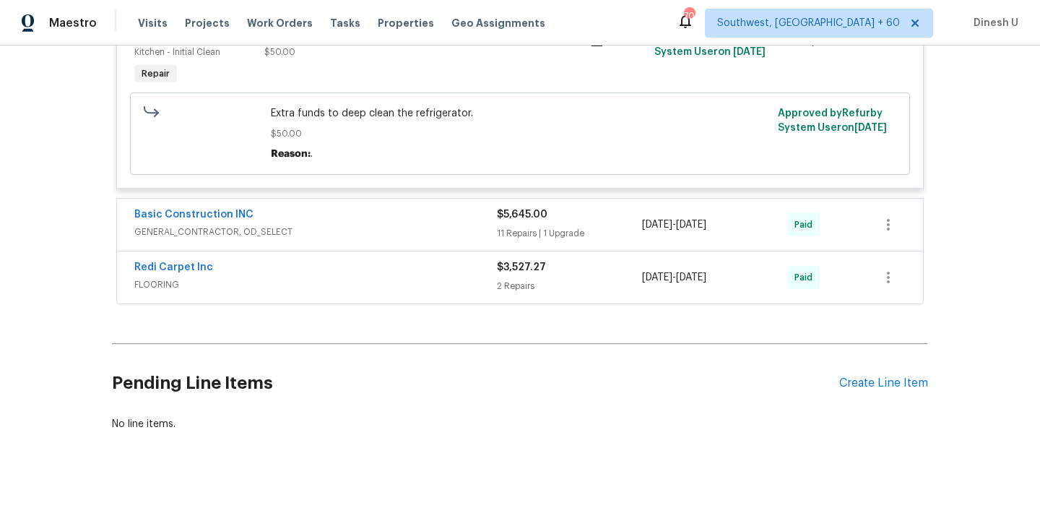
click at [545, 232] on div "11 Repairs | 1 Upgrade" at bounding box center [569, 233] width 145 height 14
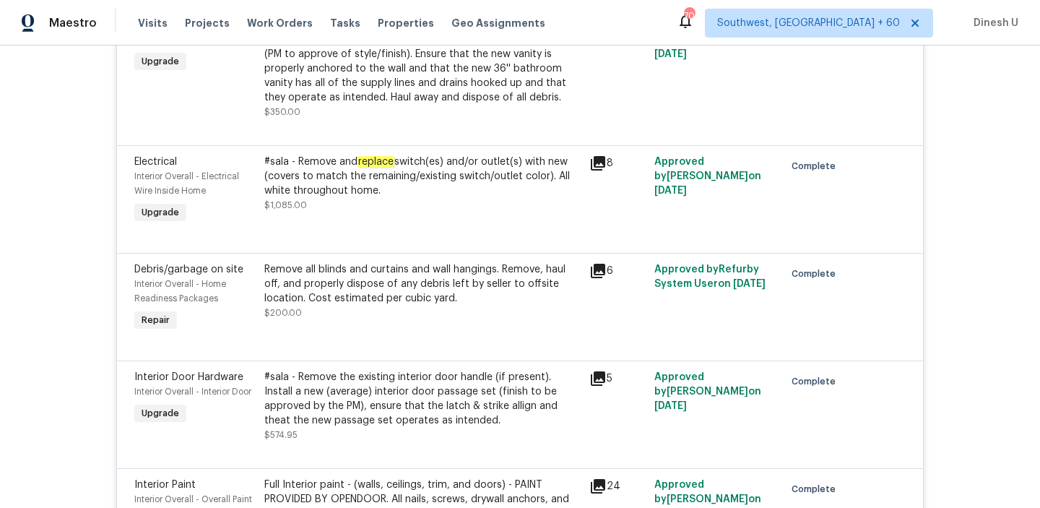
scroll to position [4739, 0]
